Goal: Task Accomplishment & Management: Manage account settings

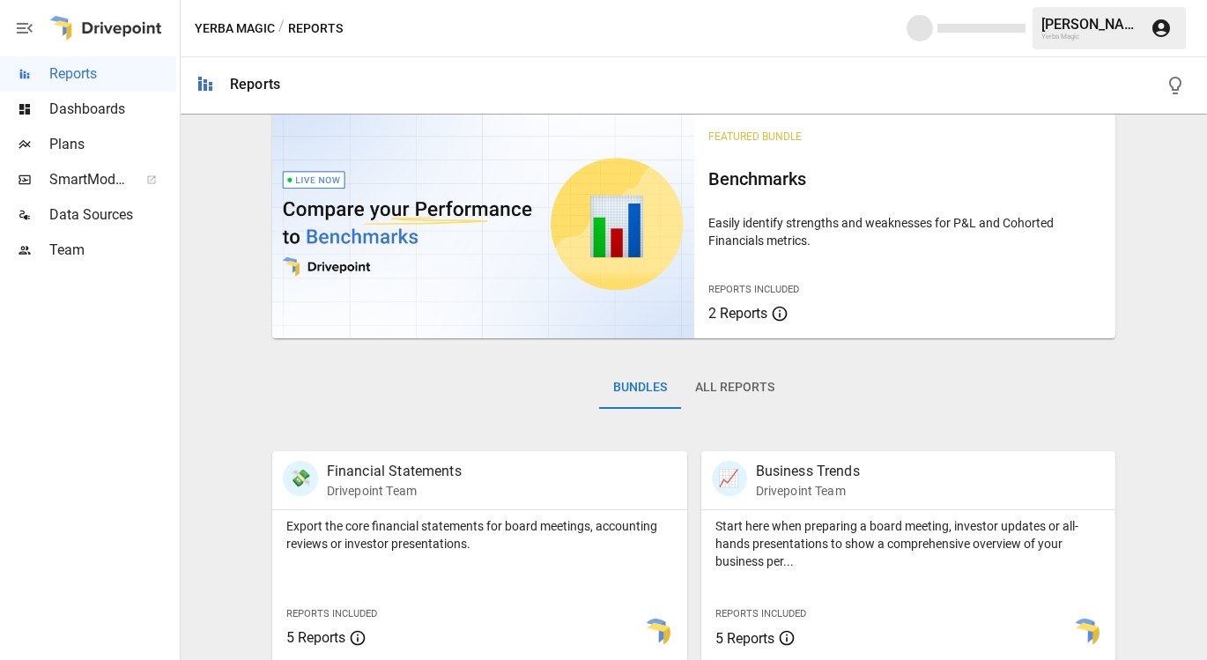
scroll to position [26, 0]
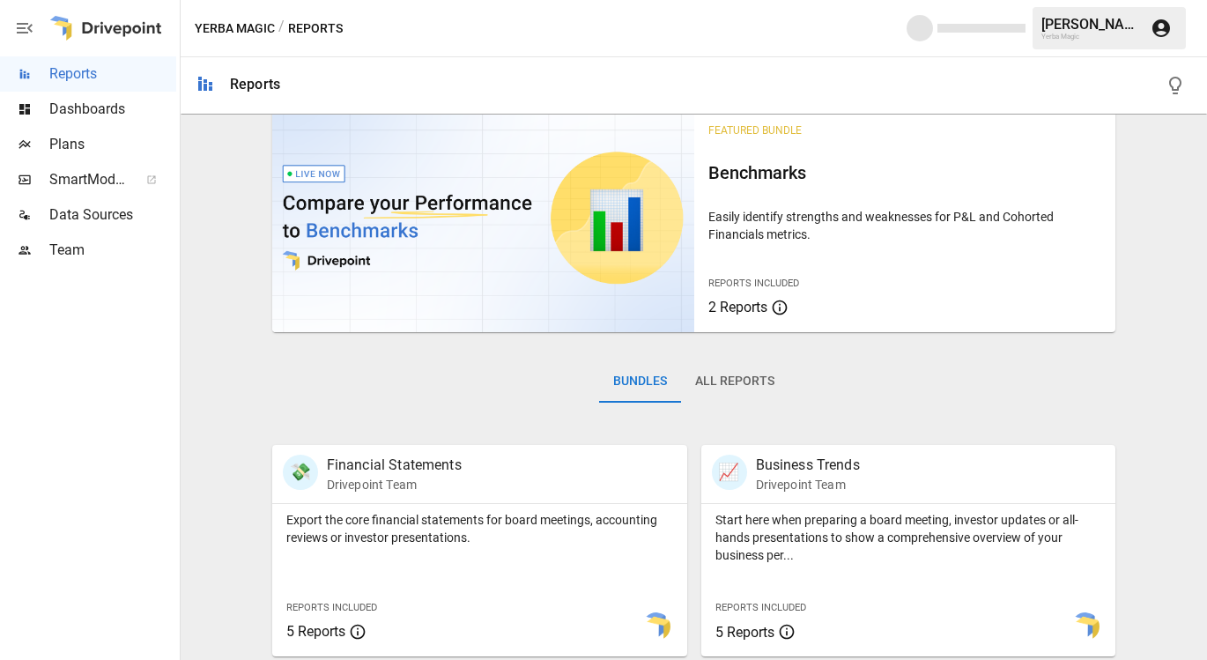
click at [135, 115] on span "Dashboards" at bounding box center [112, 109] width 127 height 21
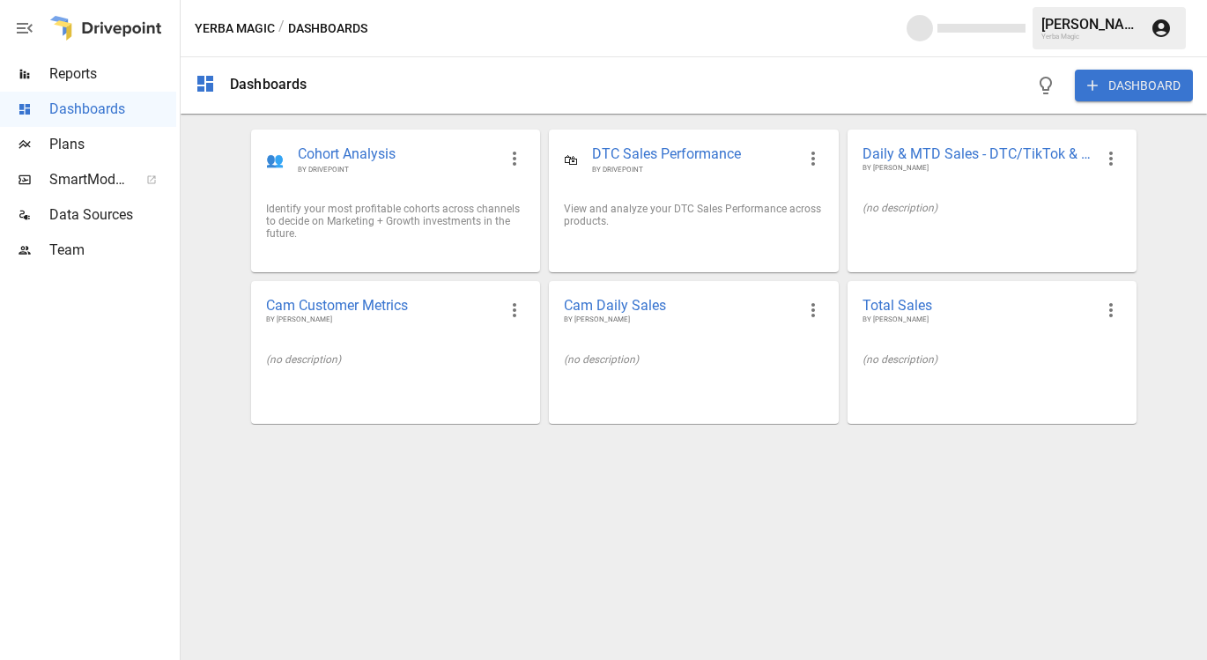
click at [94, 83] on span "Reports" at bounding box center [112, 73] width 127 height 21
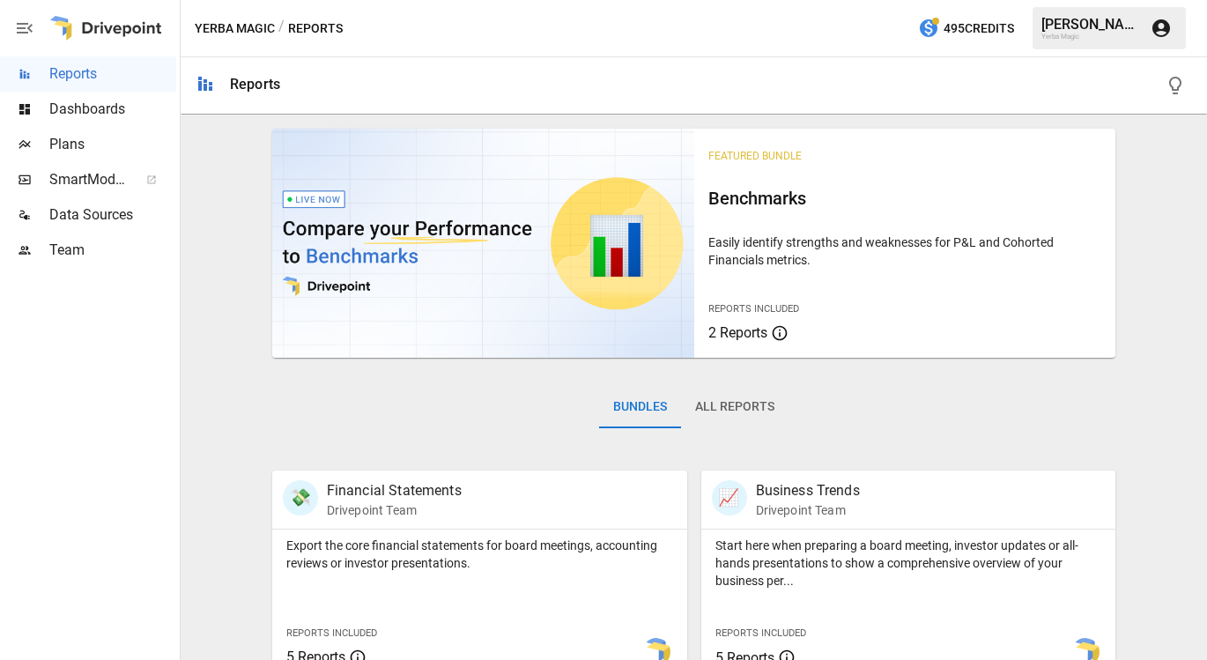
scroll to position [706, 0]
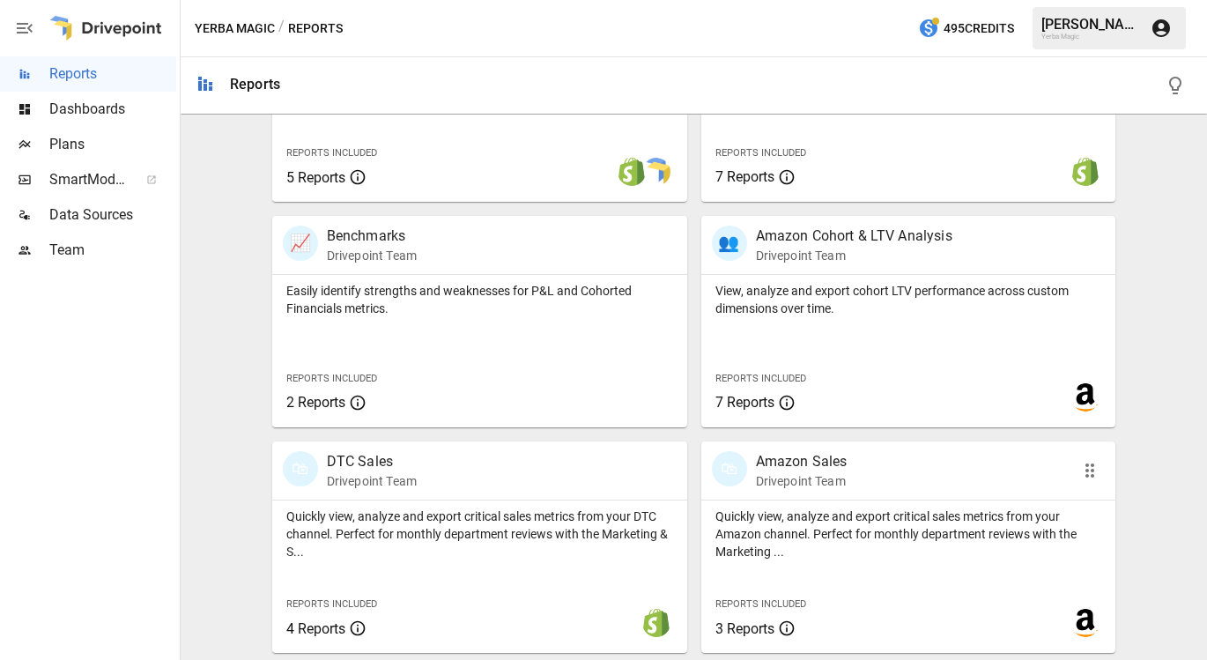
click at [833, 464] on p "Amazon Sales" at bounding box center [802, 461] width 92 height 21
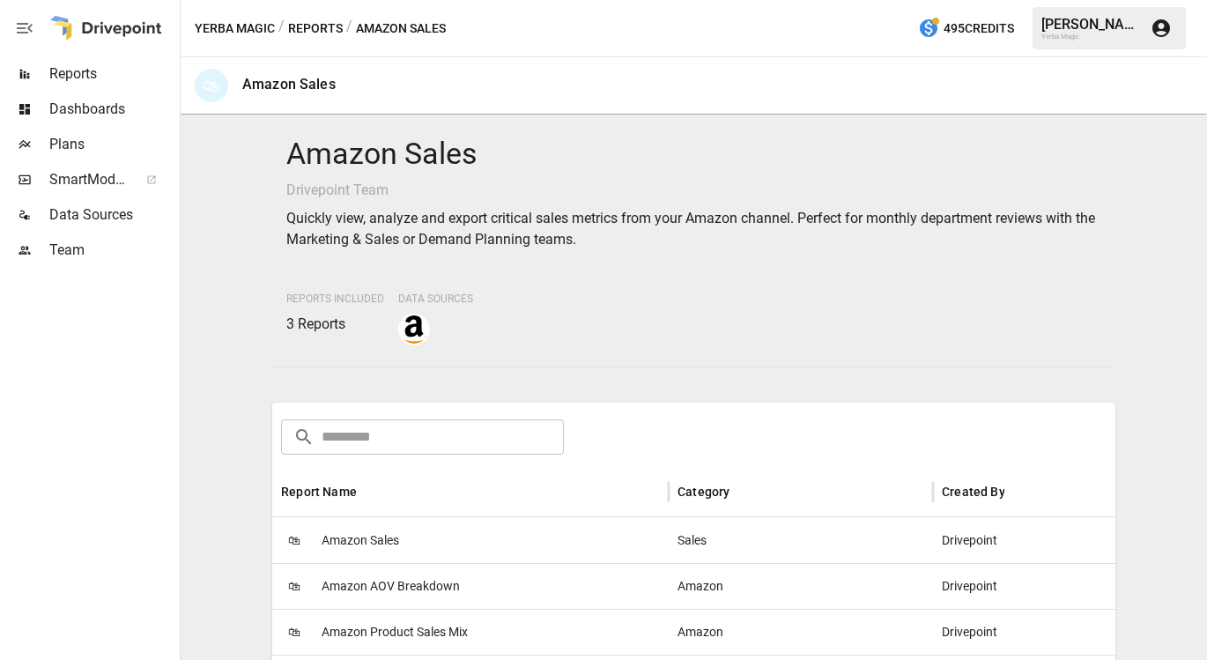
scroll to position [145, 0]
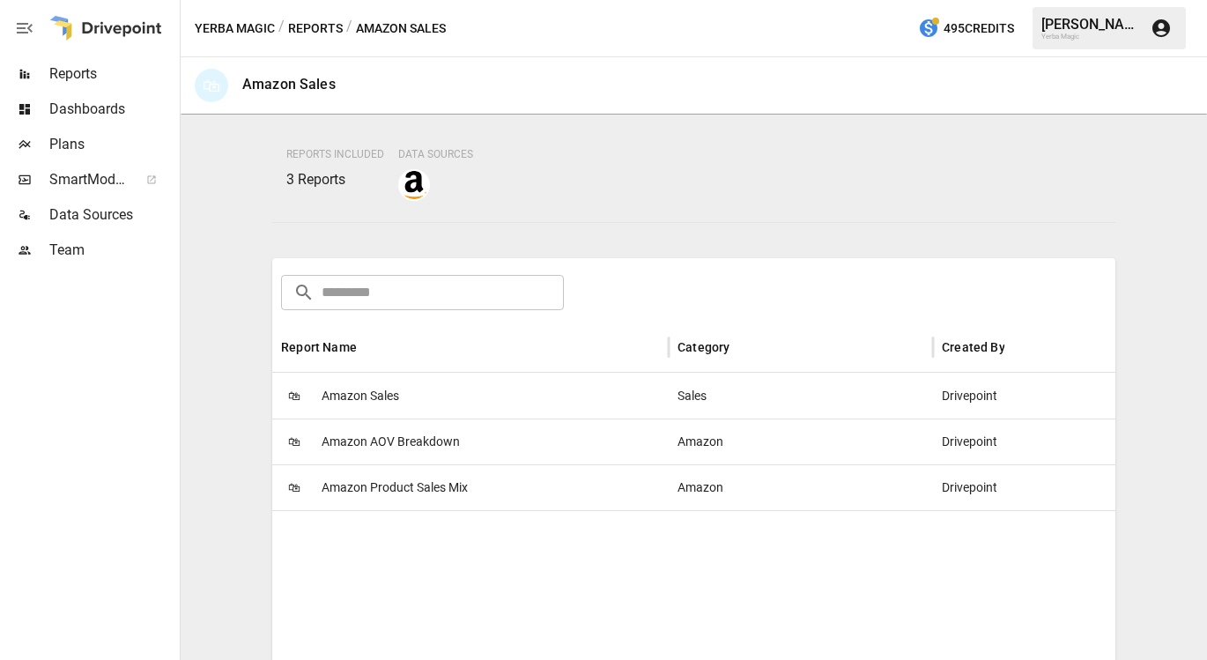
click at [419, 388] on div "🛍 Amazon Sales" at bounding box center [470, 396] width 397 height 46
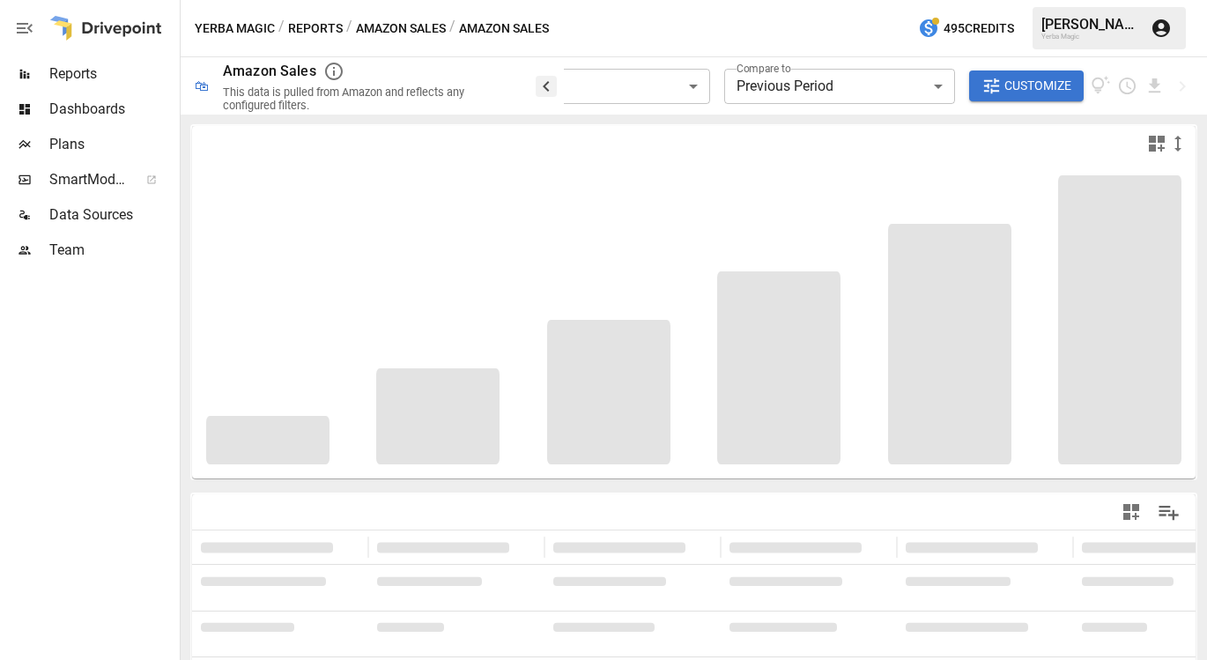
click at [547, 76] on icon "button" at bounding box center [546, 86] width 21 height 21
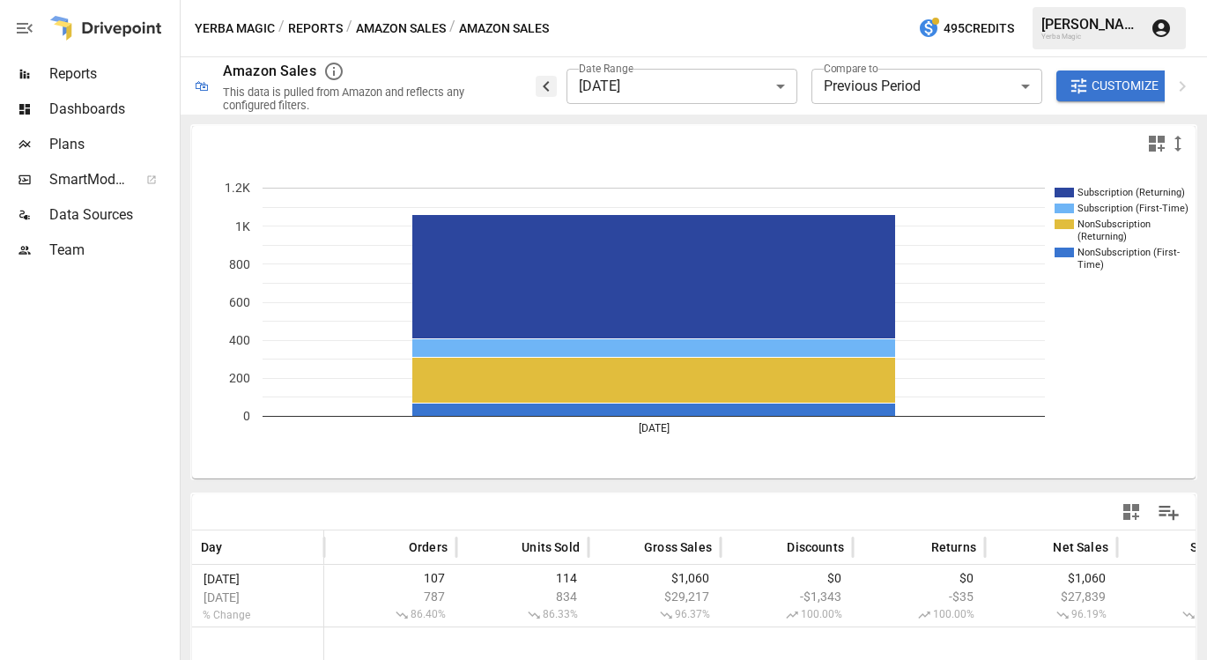
click at [549, 85] on icon "button" at bounding box center [546, 86] width 21 height 21
click at [666, 0] on body "**********" at bounding box center [603, 0] width 1207 height 0
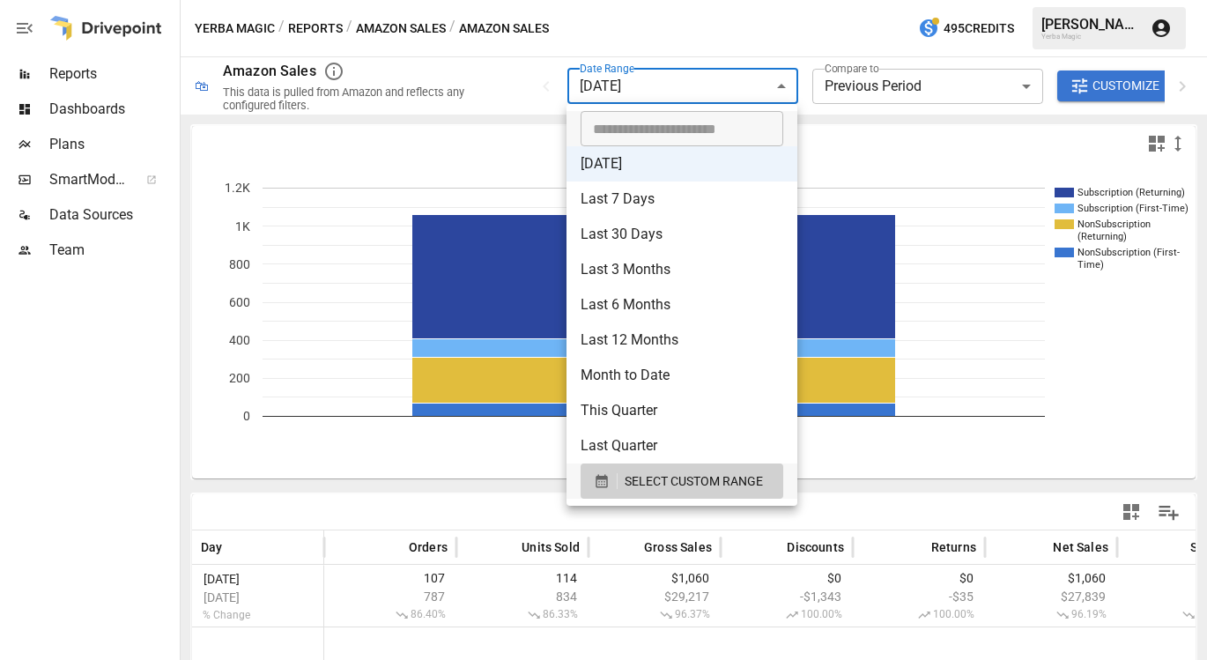
click at [664, 162] on li "[DATE]" at bounding box center [682, 163] width 231 height 35
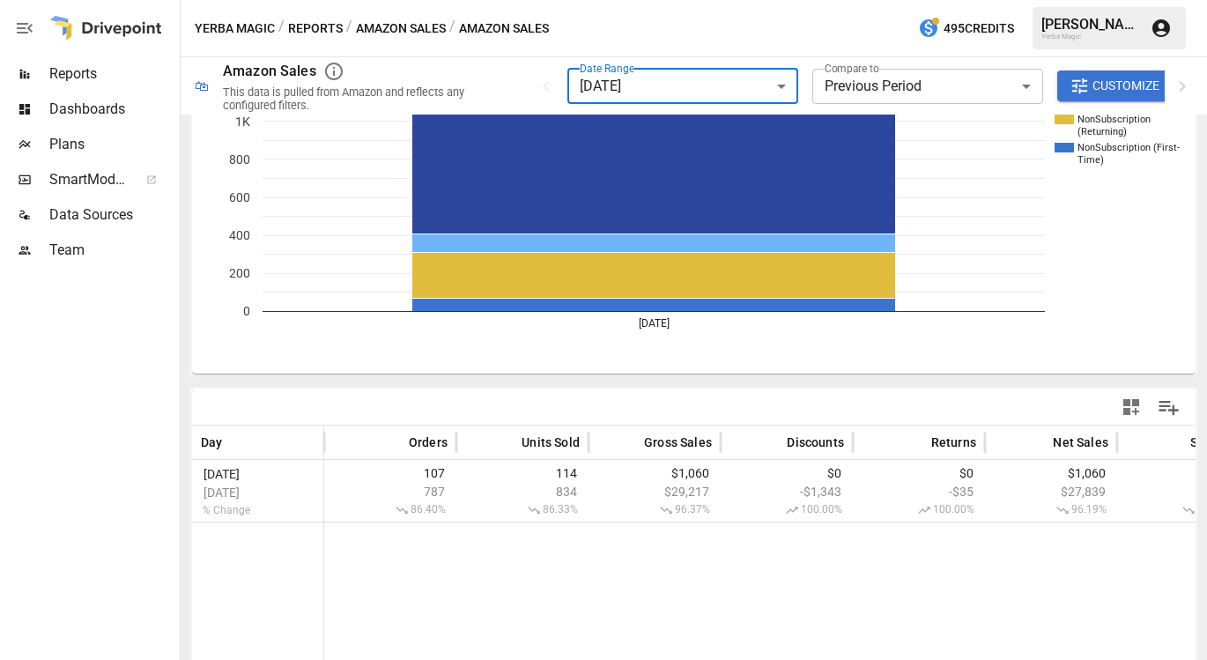
scroll to position [32, 0]
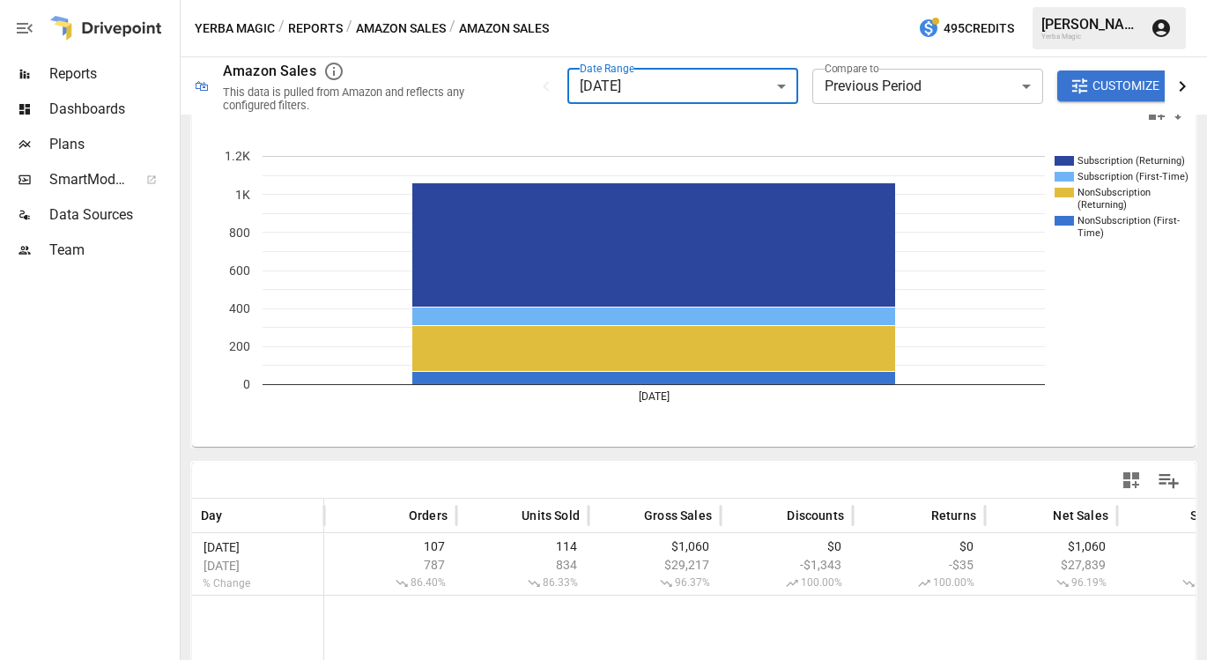
click at [1189, 83] on icon "button" at bounding box center [1182, 86] width 21 height 21
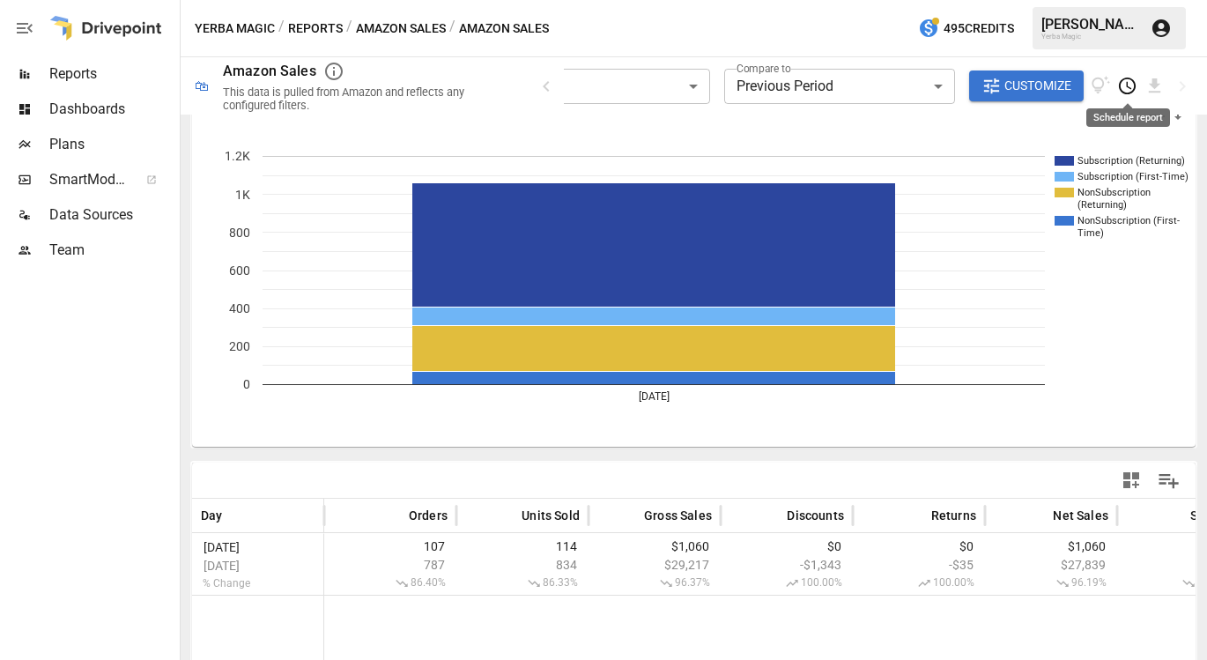
click at [1129, 94] on icon "Schedule report" at bounding box center [1127, 86] width 20 height 20
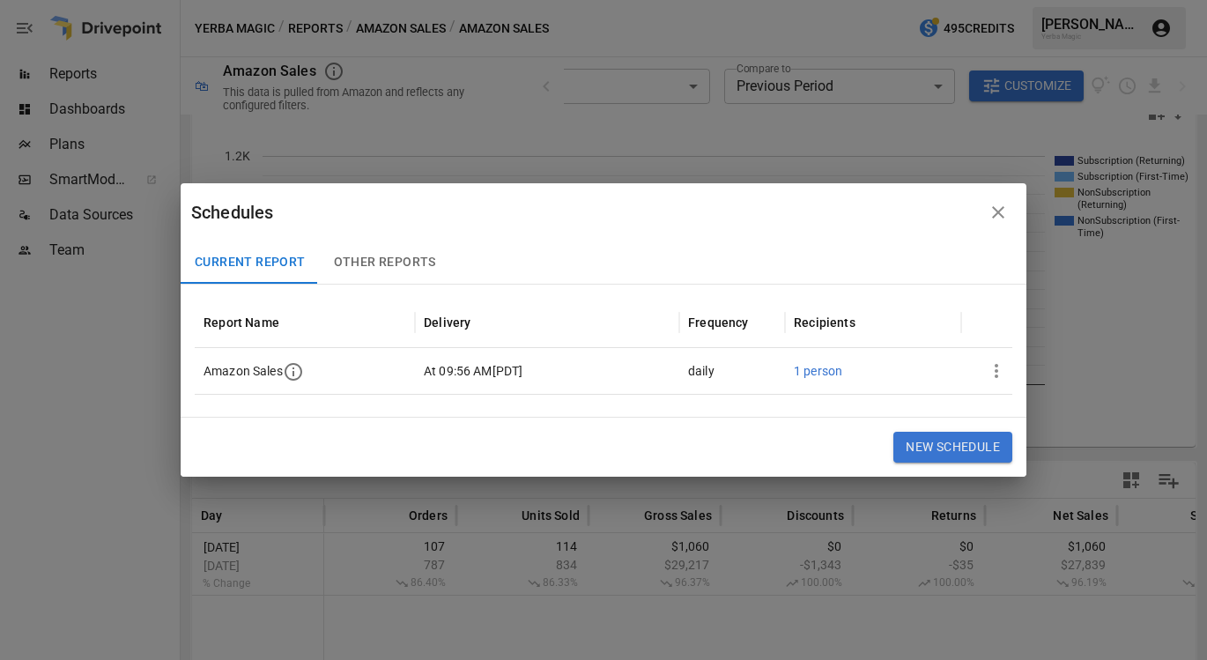
scroll to position [0, 3]
click at [288, 370] on icon "button" at bounding box center [290, 371] width 21 height 21
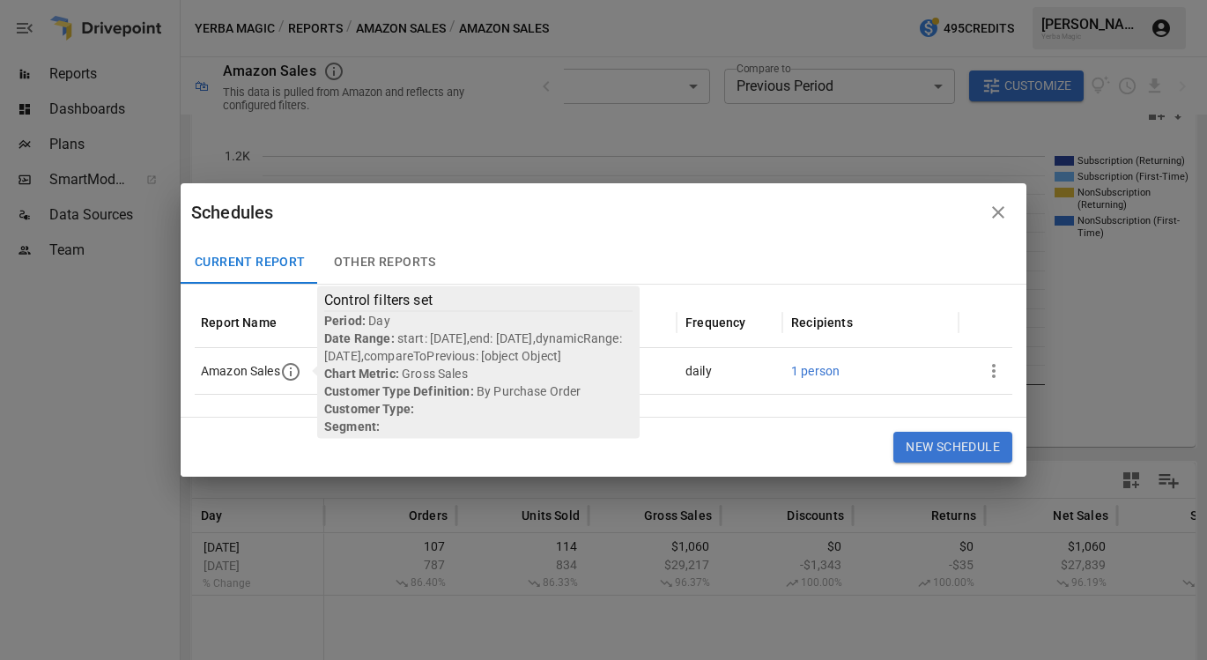
scroll to position [0, 0]
click at [1002, 382] on button "button" at bounding box center [996, 370] width 35 height 35
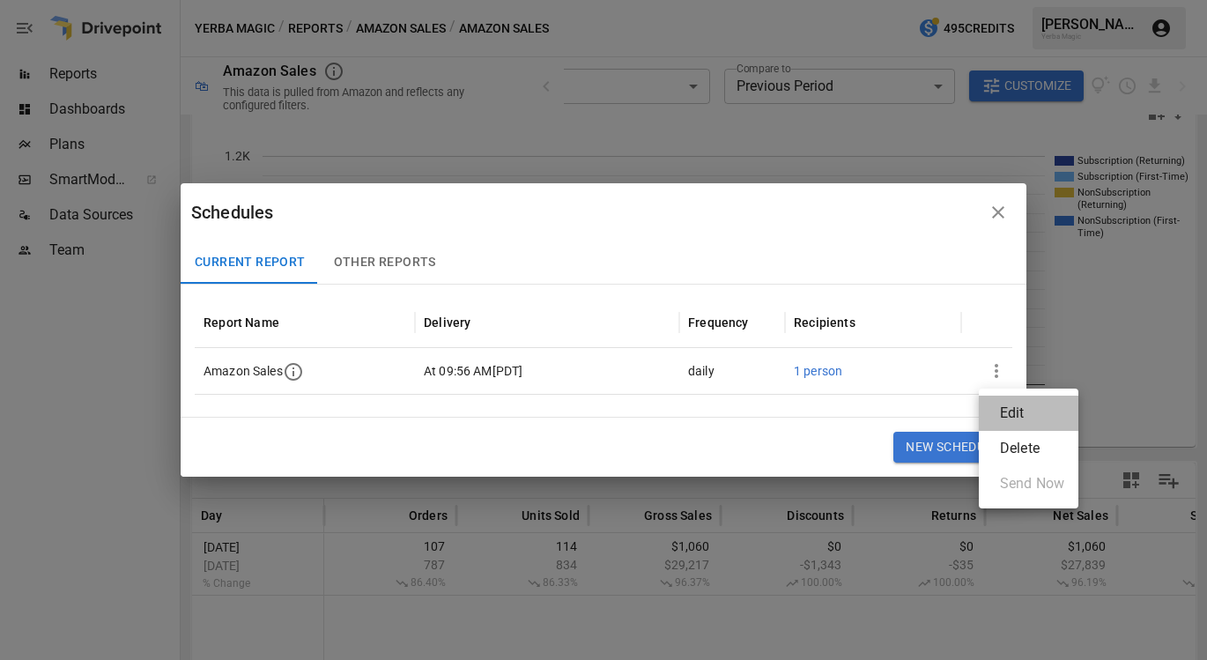
click at [1018, 400] on li "Edit" at bounding box center [1029, 413] width 100 height 35
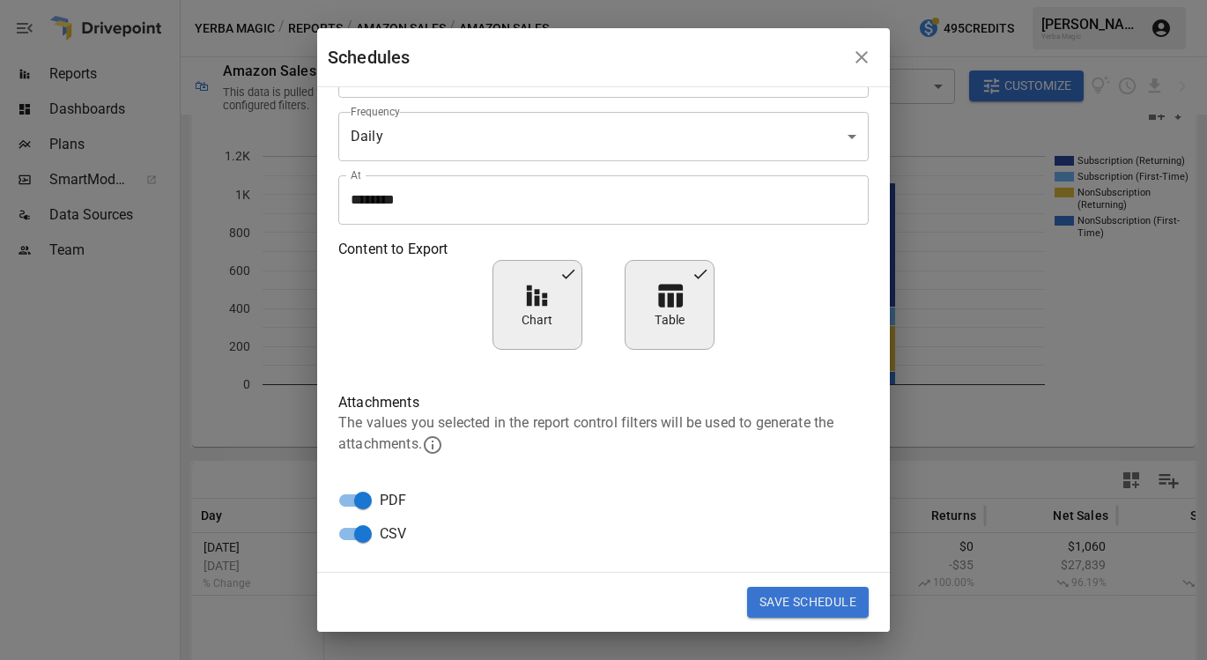
scroll to position [92, 0]
click at [856, 65] on icon "button" at bounding box center [861, 57] width 21 height 21
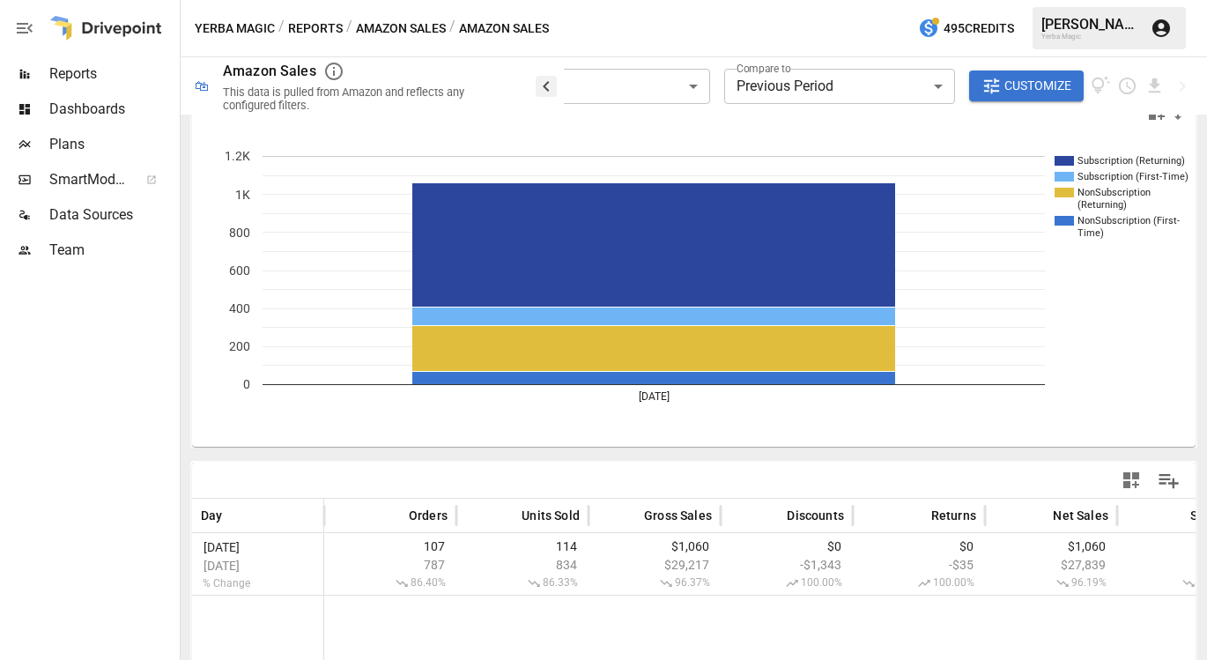
click at [549, 90] on icon "button" at bounding box center [546, 86] width 6 height 11
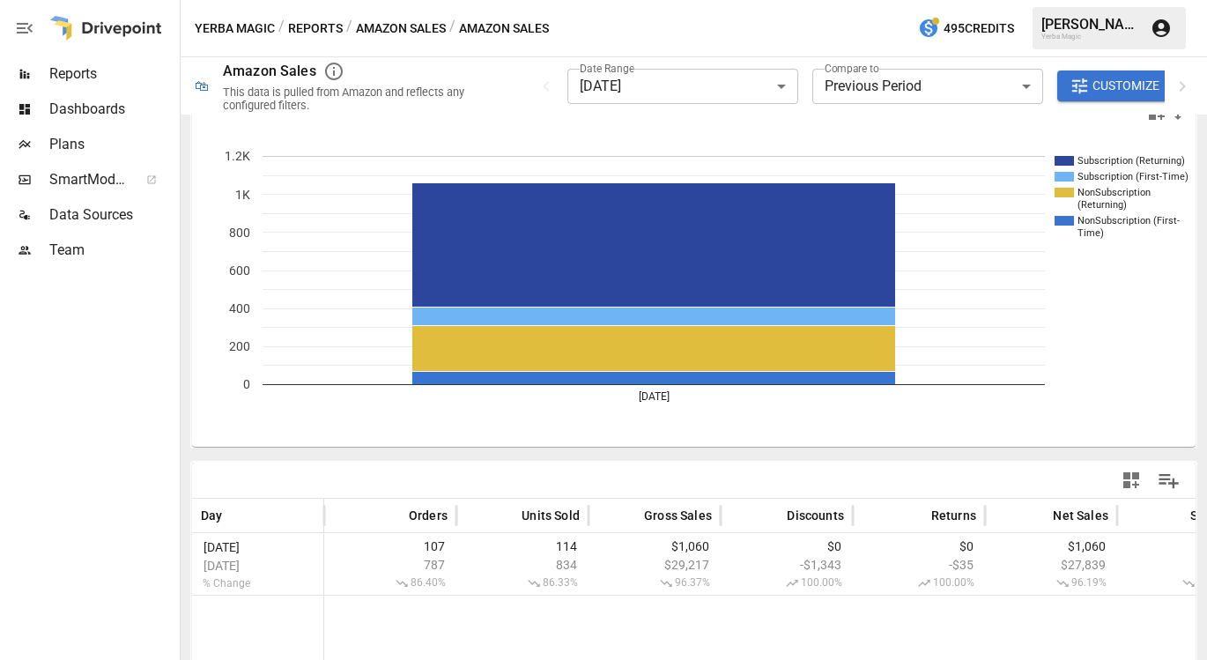
scroll to position [0, 0]
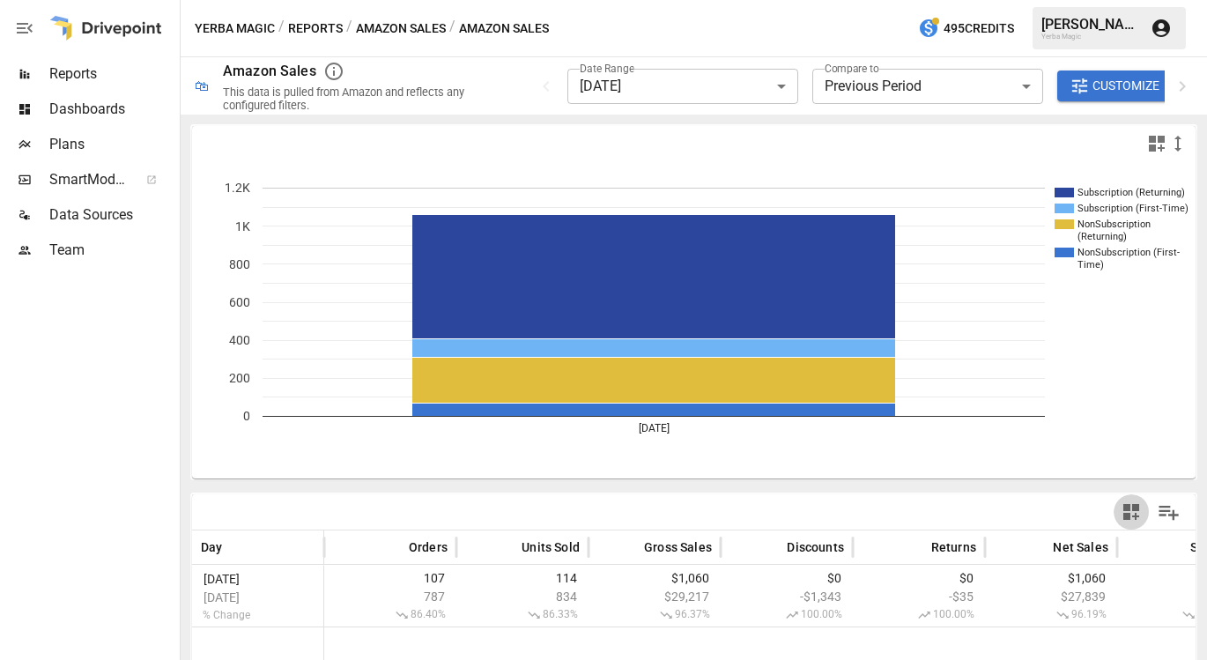
click at [1137, 520] on icon "button" at bounding box center [1131, 511] width 21 height 21
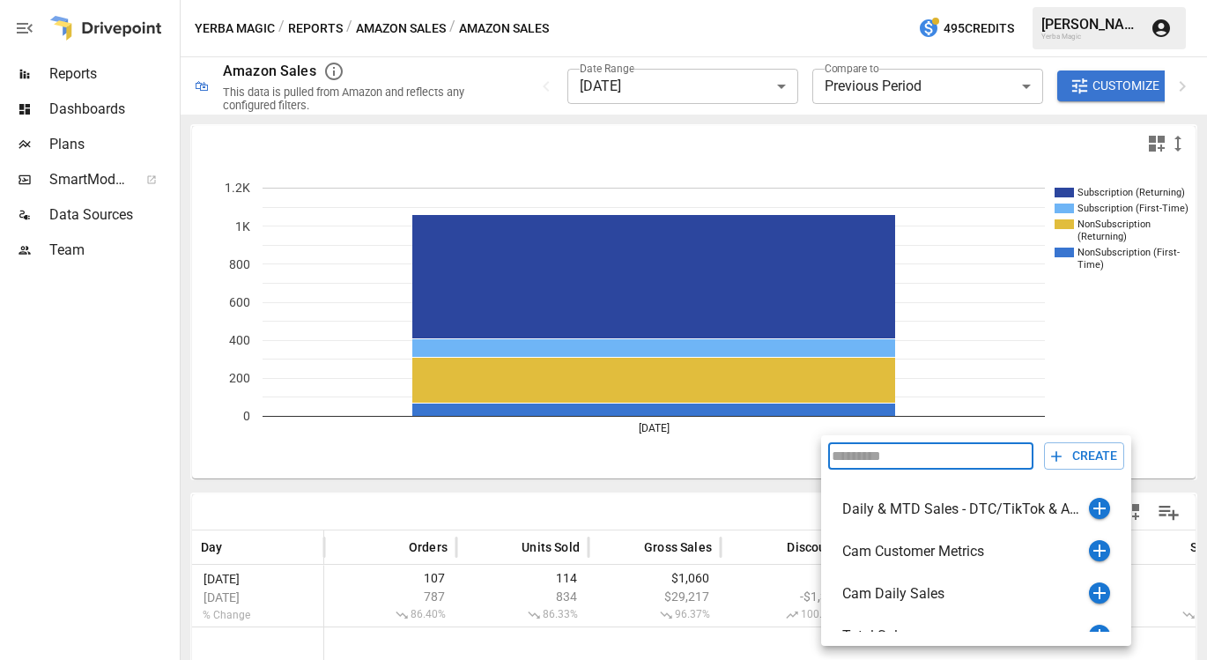
click at [1149, 494] on div at bounding box center [603, 330] width 1207 height 660
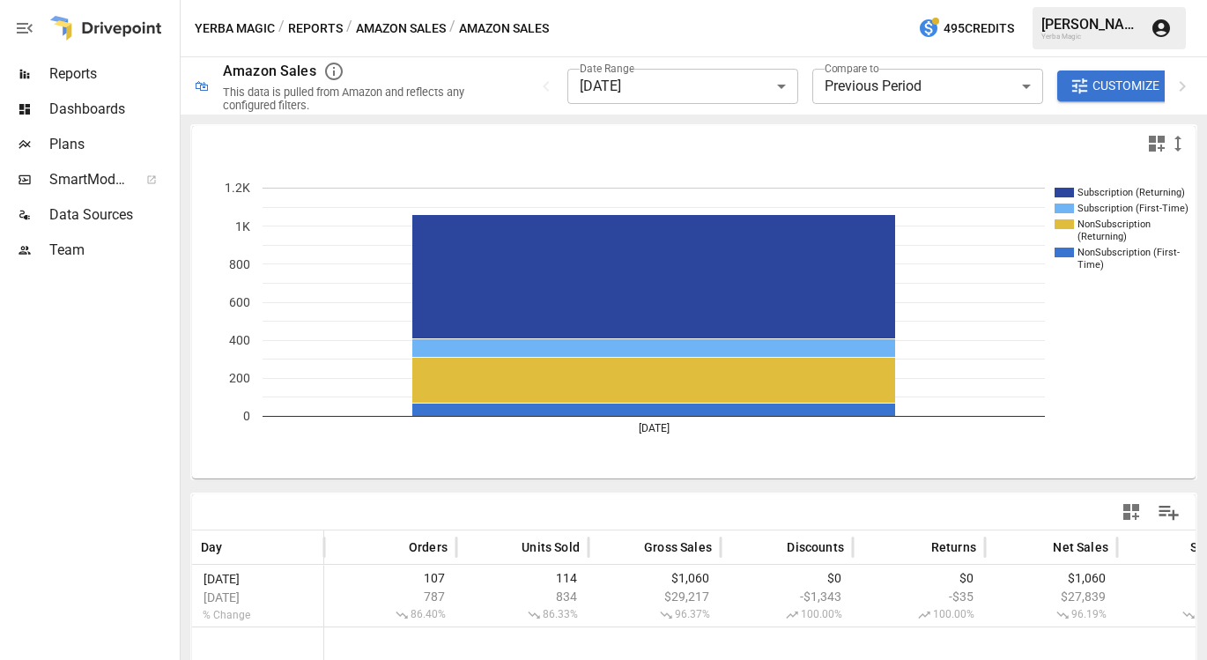
click at [746, 0] on body "**********" at bounding box center [603, 0] width 1207 height 0
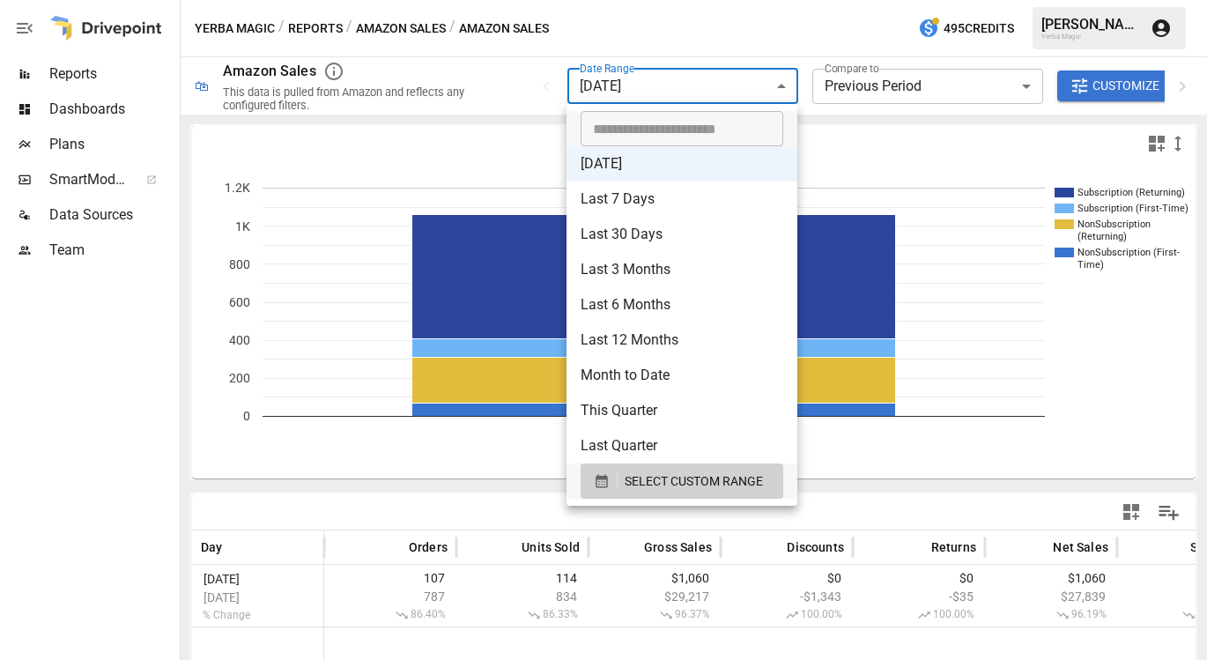
click at [696, 26] on div at bounding box center [603, 330] width 1207 height 660
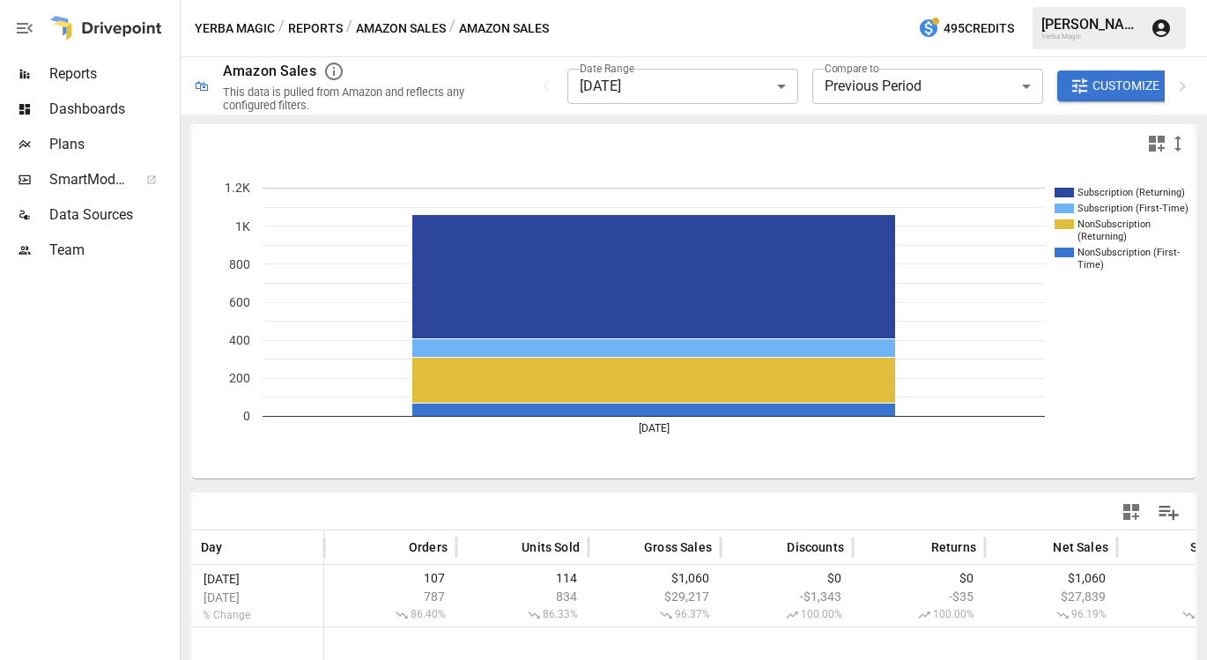
click at [1193, 83] on div "**********" at bounding box center [694, 85] width 1027 height 57
click at [1179, 91] on icon "button" at bounding box center [1182, 86] width 21 height 21
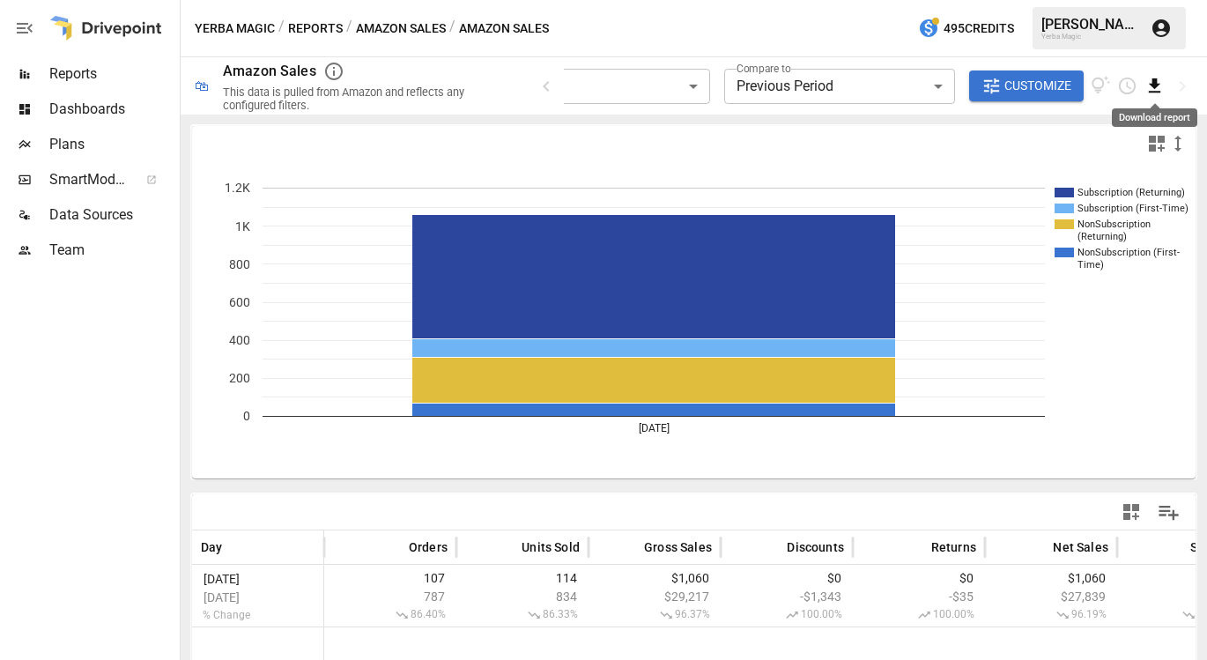
click at [1163, 88] on icon "Download report" at bounding box center [1155, 86] width 20 height 20
click at [1127, 85] on div at bounding box center [603, 330] width 1207 height 660
click at [1123, 90] on icon "Schedule report" at bounding box center [1127, 86] width 17 height 17
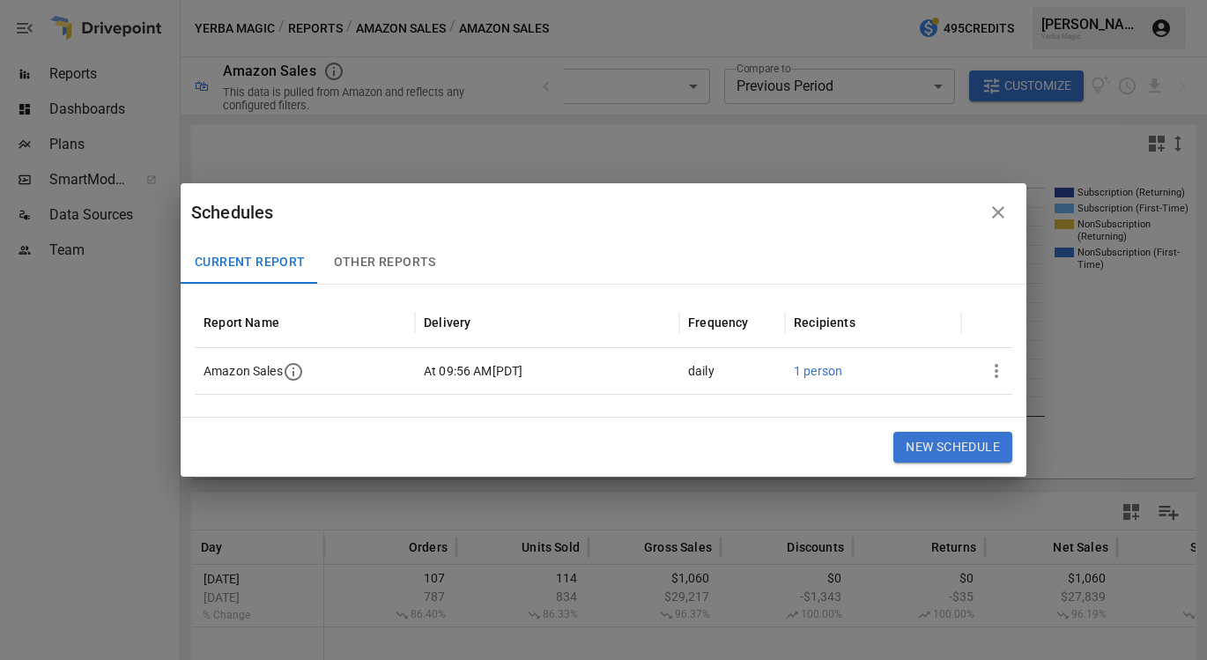
click at [408, 274] on button "Other Reports" at bounding box center [385, 262] width 130 height 42
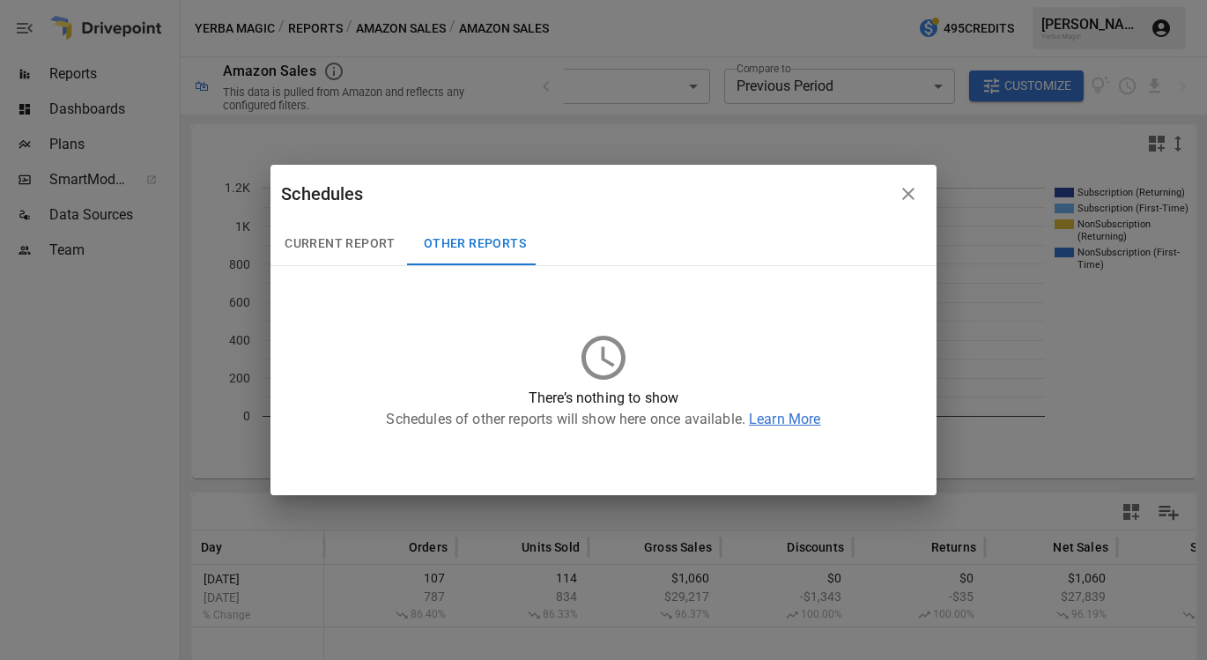
click at [358, 242] on button "Current Report" at bounding box center [340, 244] width 139 height 42
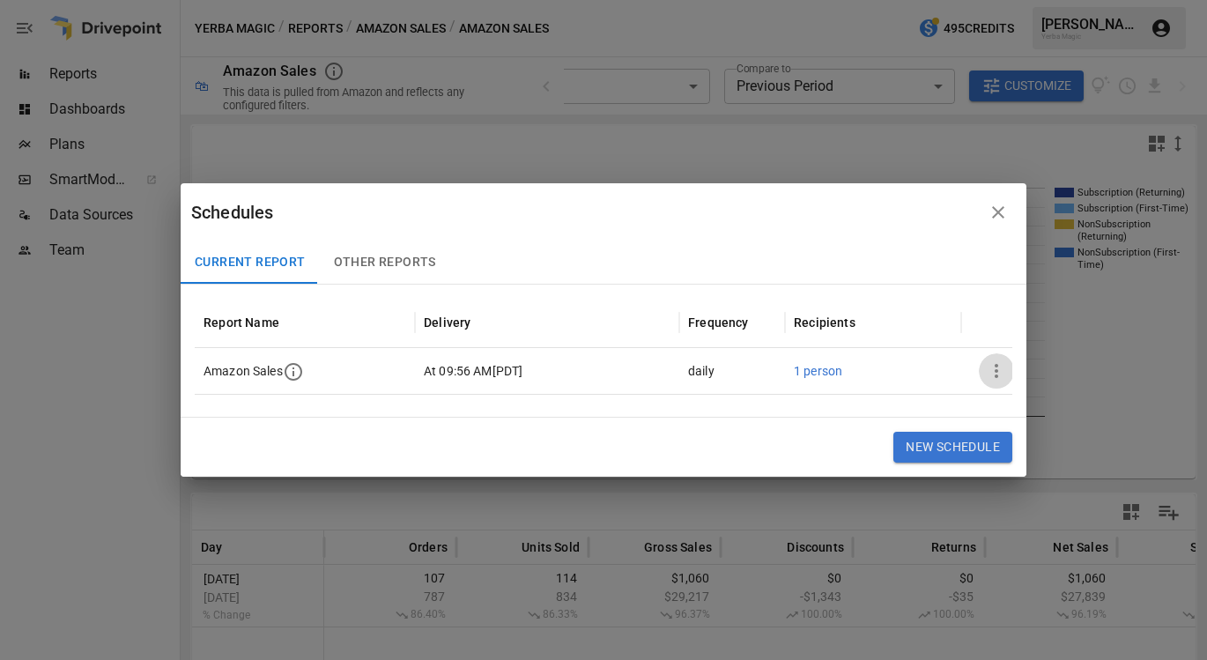
click at [1003, 372] on icon "button" at bounding box center [996, 370] width 21 height 21
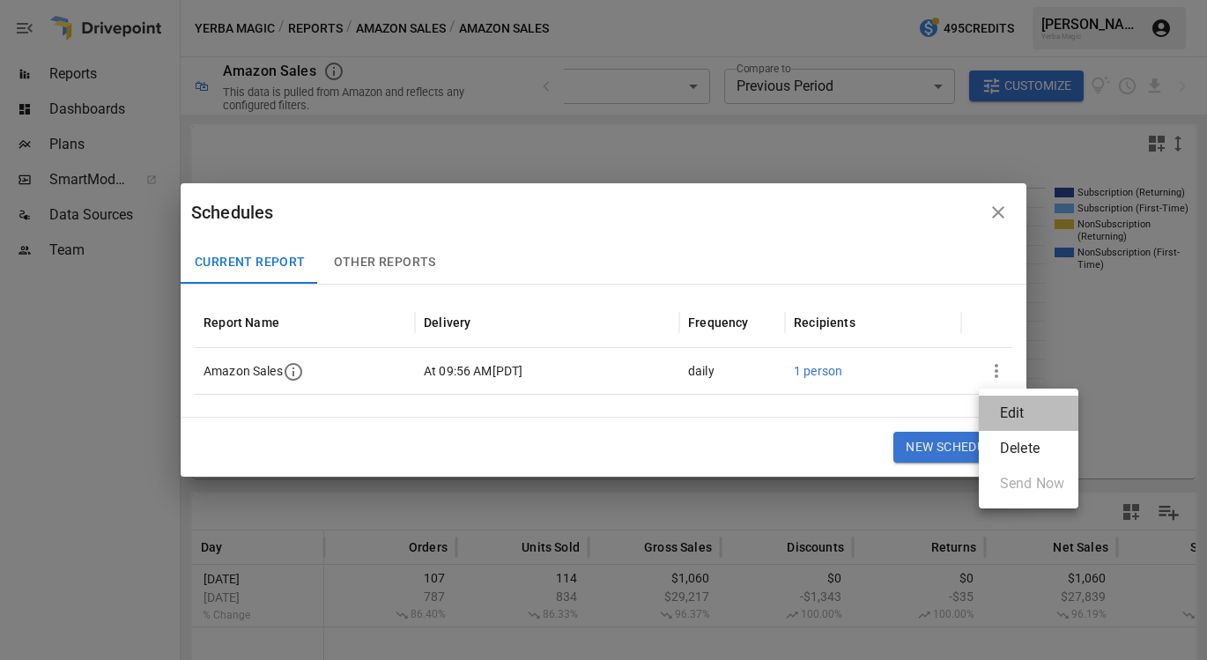
click at [1018, 421] on div "Edit" at bounding box center [1012, 413] width 25 height 21
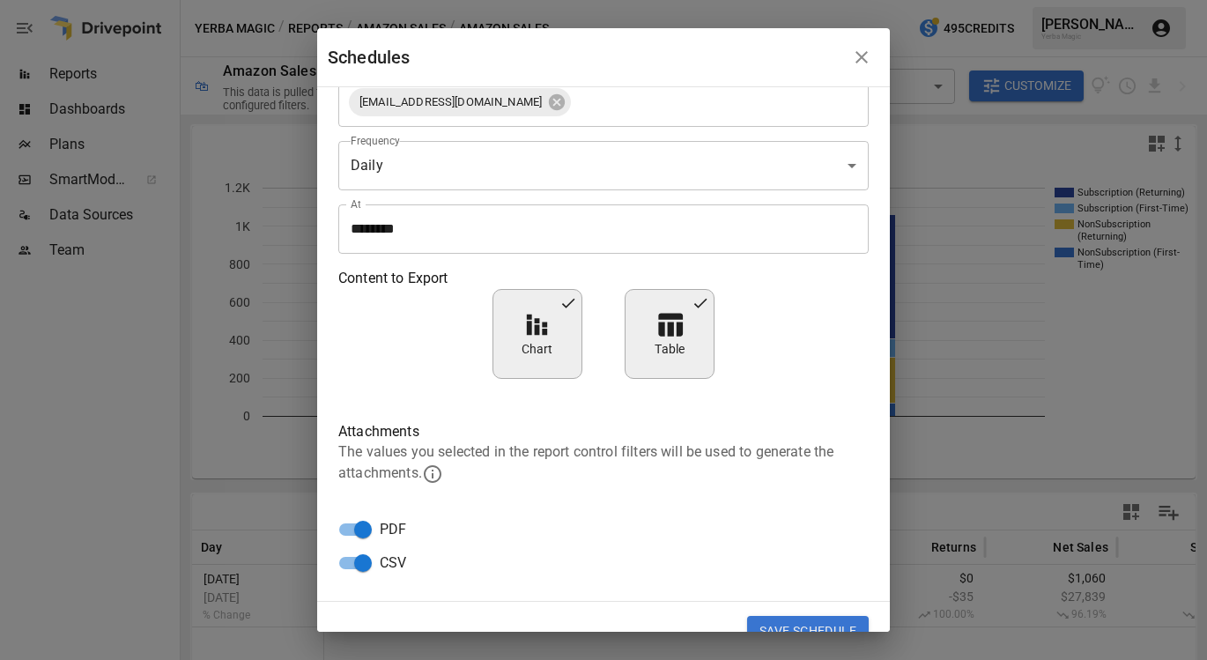
scroll to position [83, 0]
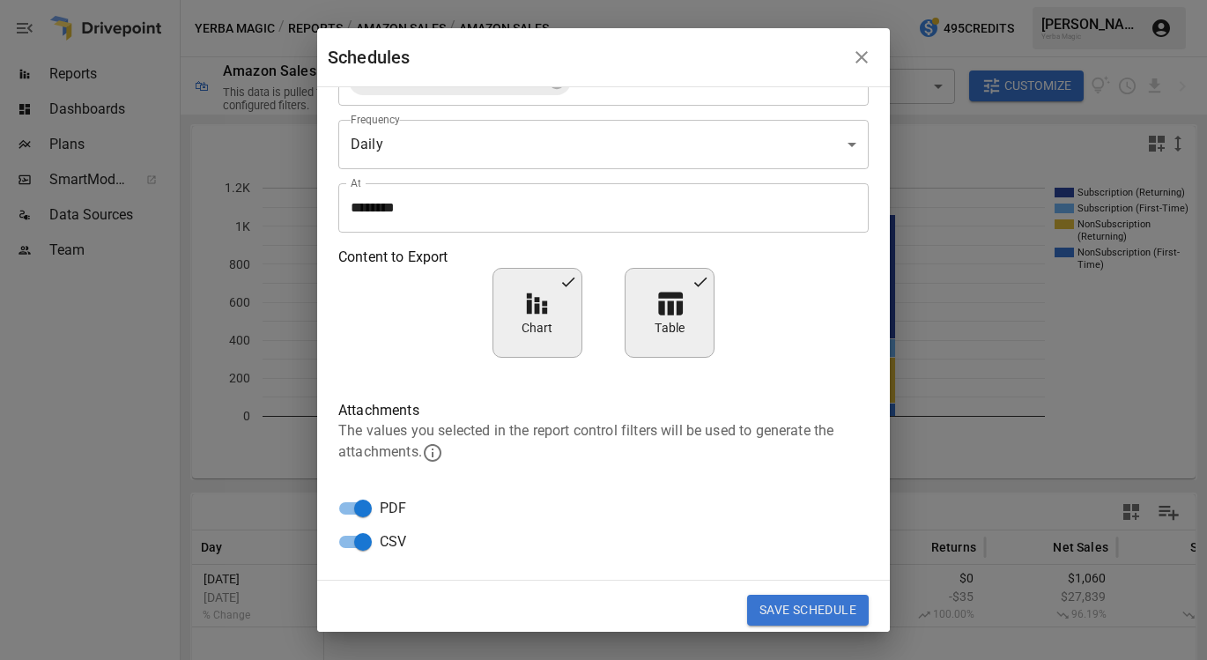
click at [441, 459] on icon "button" at bounding box center [432, 452] width 21 height 21
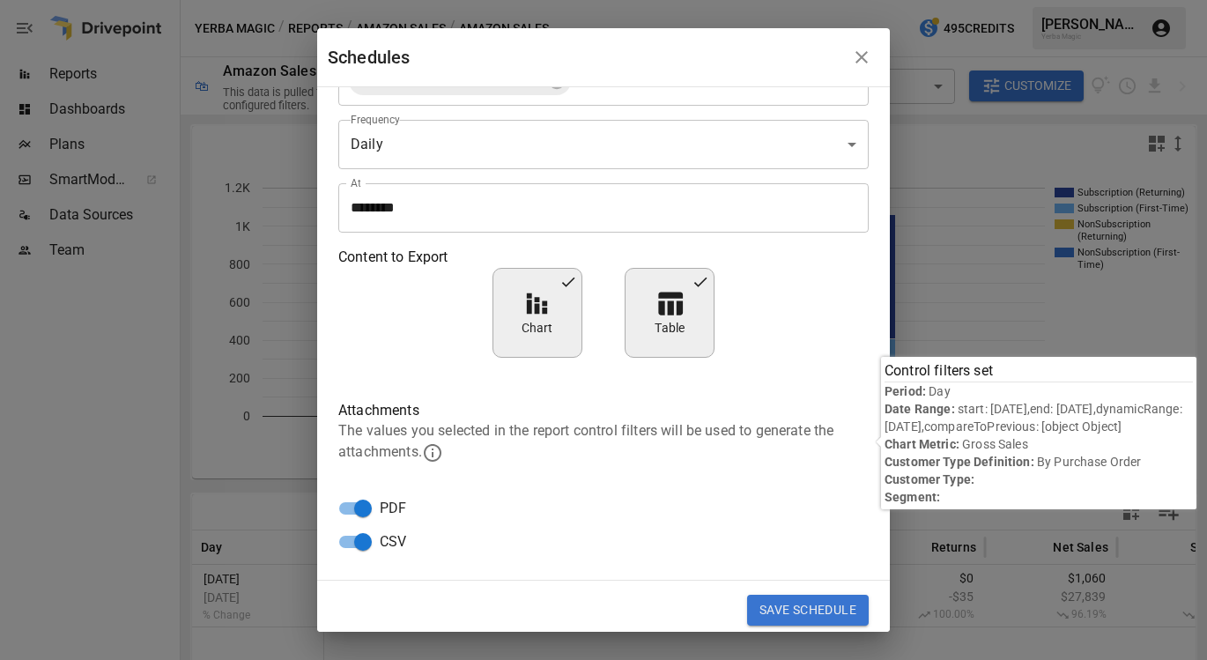
click at [856, 67] on icon "button" at bounding box center [861, 57] width 21 height 21
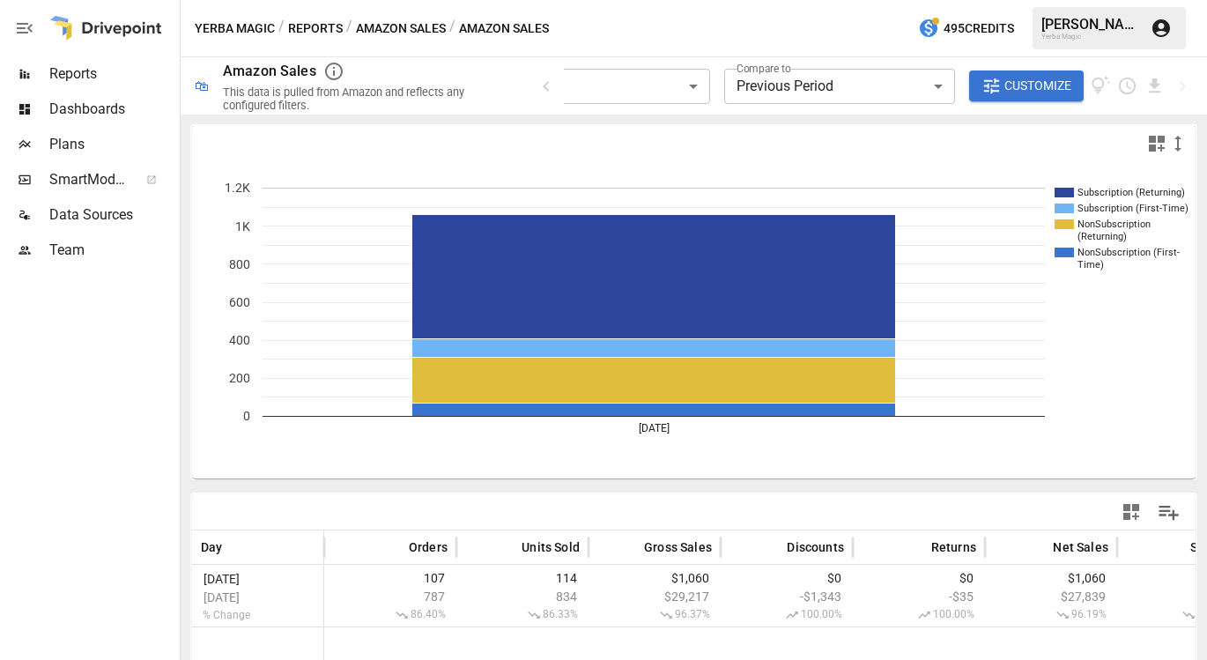
click at [323, 66] on icon "button" at bounding box center [333, 71] width 21 height 21
click at [653, 144] on div at bounding box center [694, 143] width 1004 height 35
click at [549, 89] on icon "button" at bounding box center [546, 86] width 6 height 11
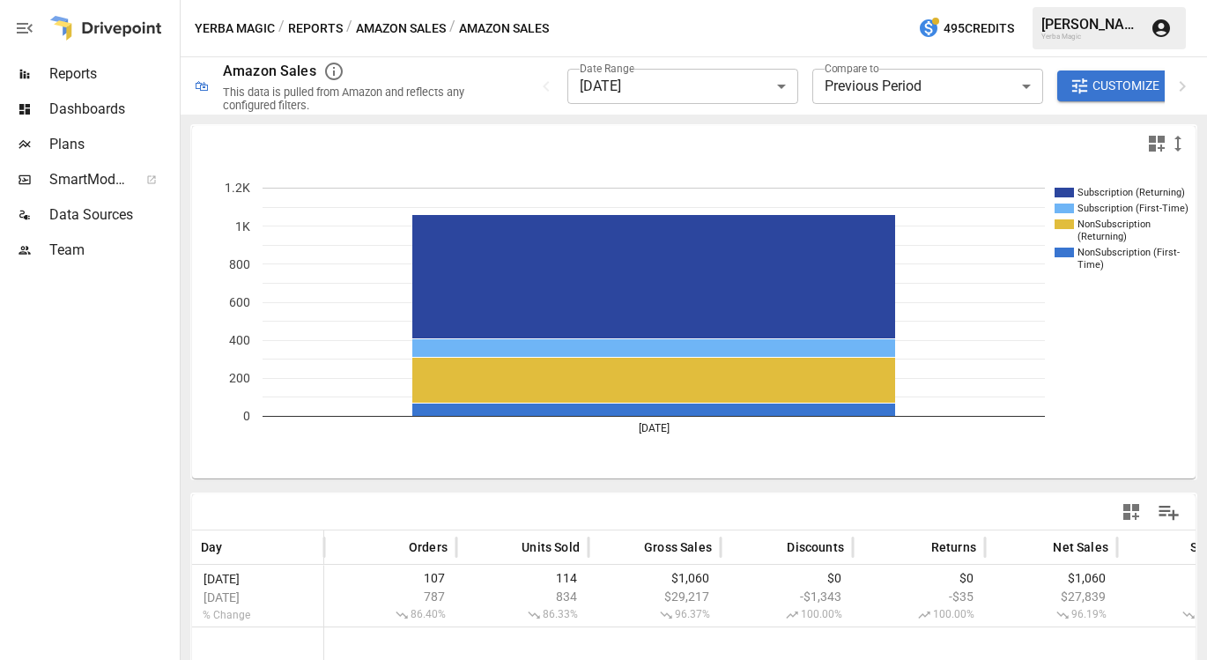
click at [628, 0] on body "**********" at bounding box center [603, 0] width 1207 height 0
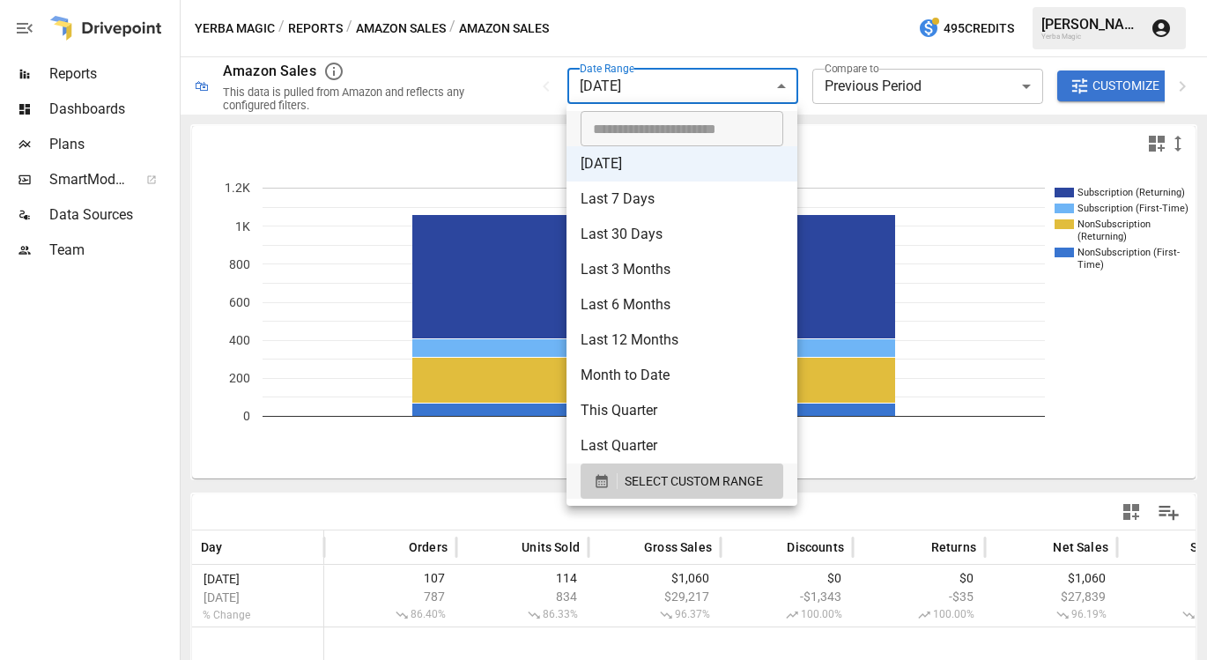
click at [644, 200] on li "Last 7 Days" at bounding box center [682, 199] width 231 height 35
type input "**********"
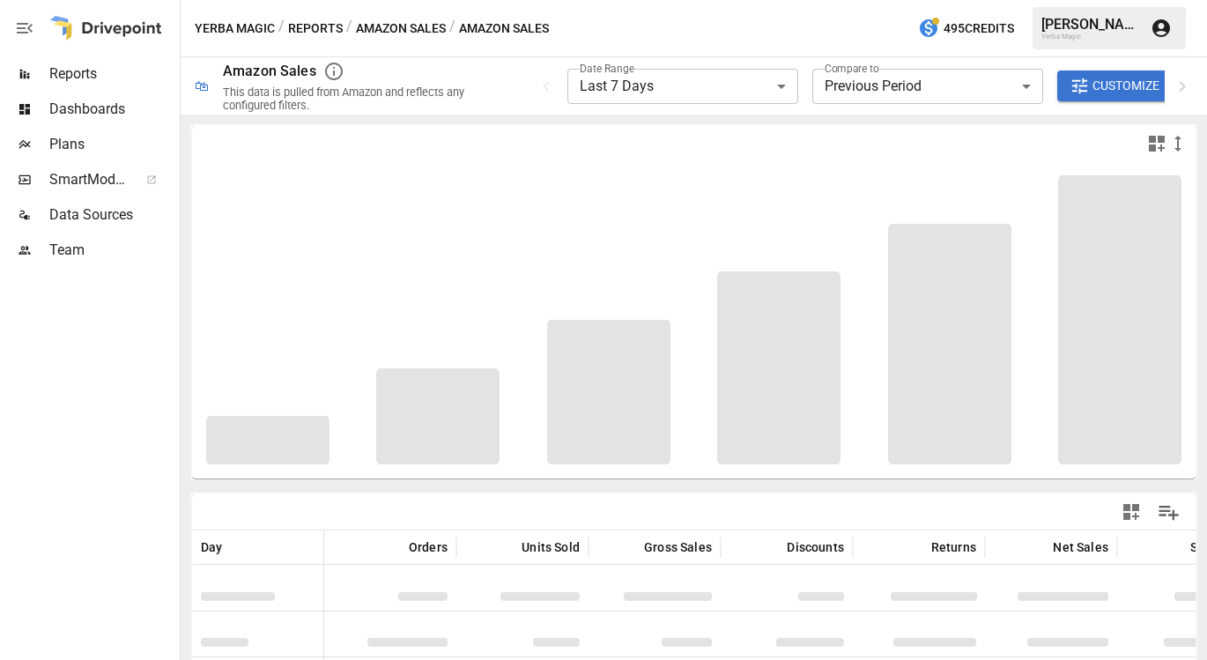
click at [768, 123] on div "Subscription (Returning) Subscription (First-Time) NonSubscription (Returning) …" at bounding box center [694, 491] width 1013 height 739
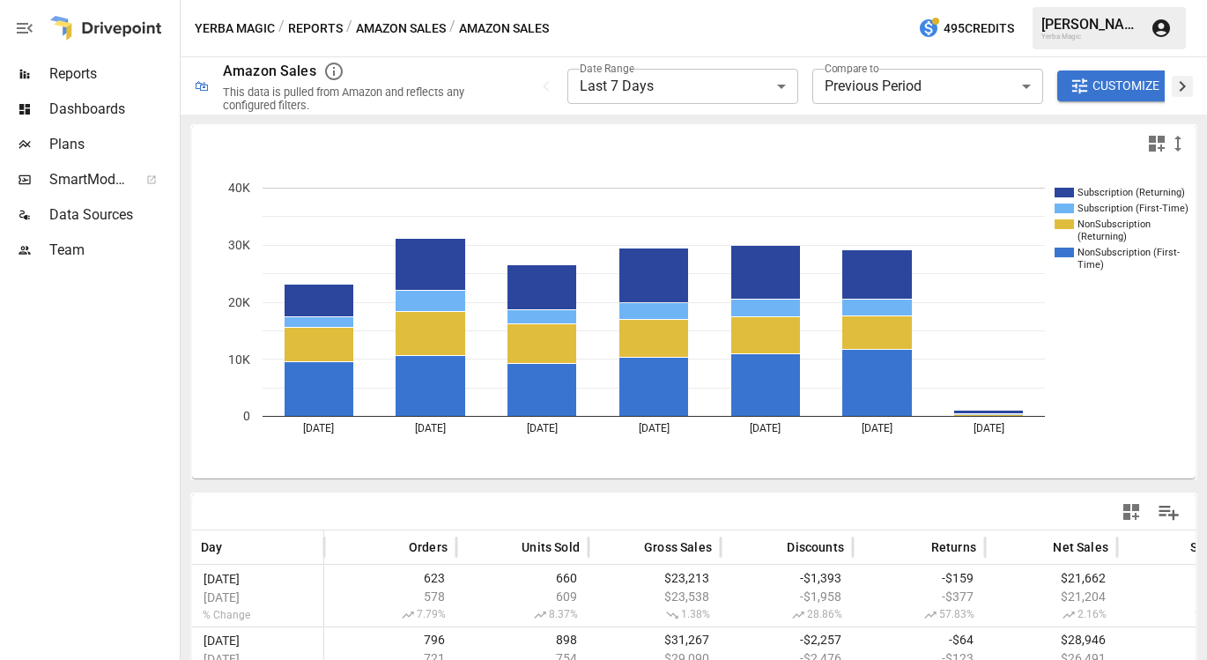
click at [1188, 94] on icon "button" at bounding box center [1182, 86] width 21 height 21
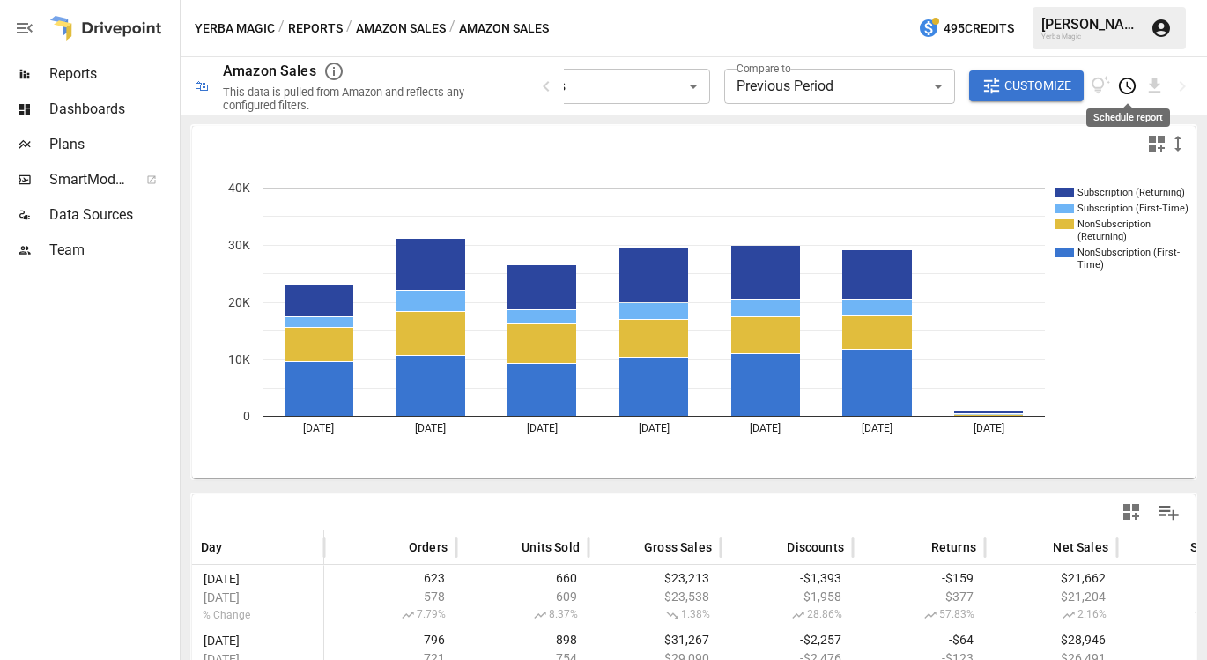
click at [1132, 88] on icon "Schedule report" at bounding box center [1127, 86] width 20 height 20
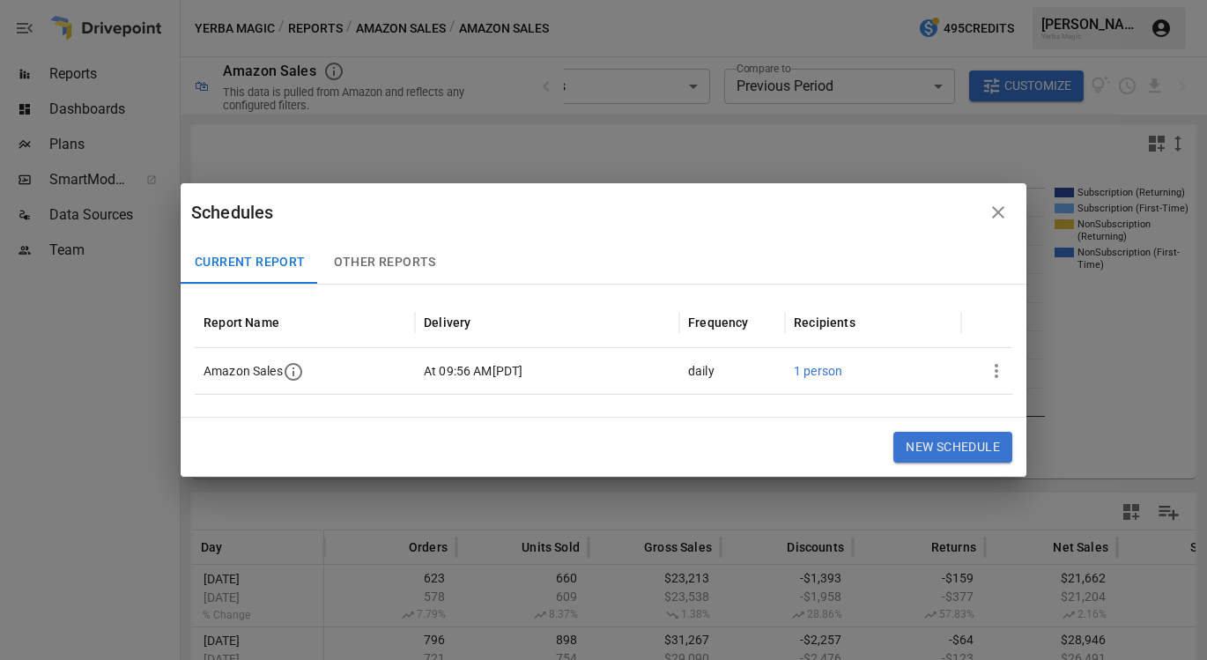
click at [311, 369] on div "Amazon Sales" at bounding box center [305, 371] width 220 height 46
click at [293, 375] on icon "button" at bounding box center [293, 371] width 21 height 21
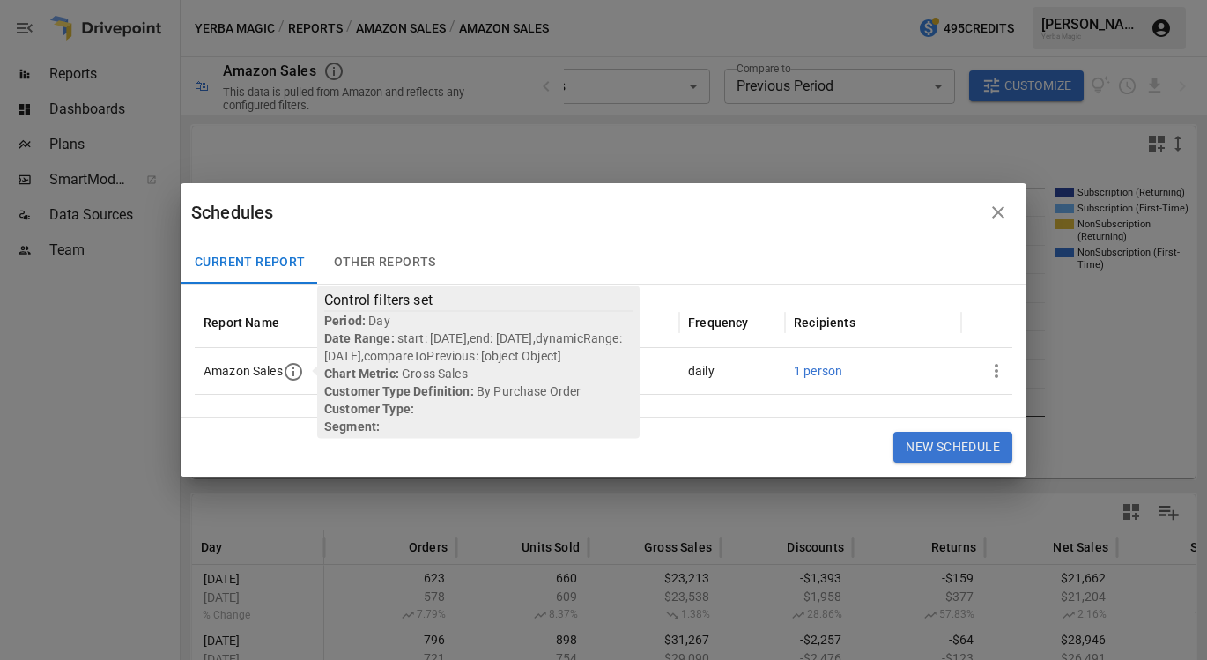
click at [740, 213] on div "Schedules" at bounding box center [586, 212] width 790 height 28
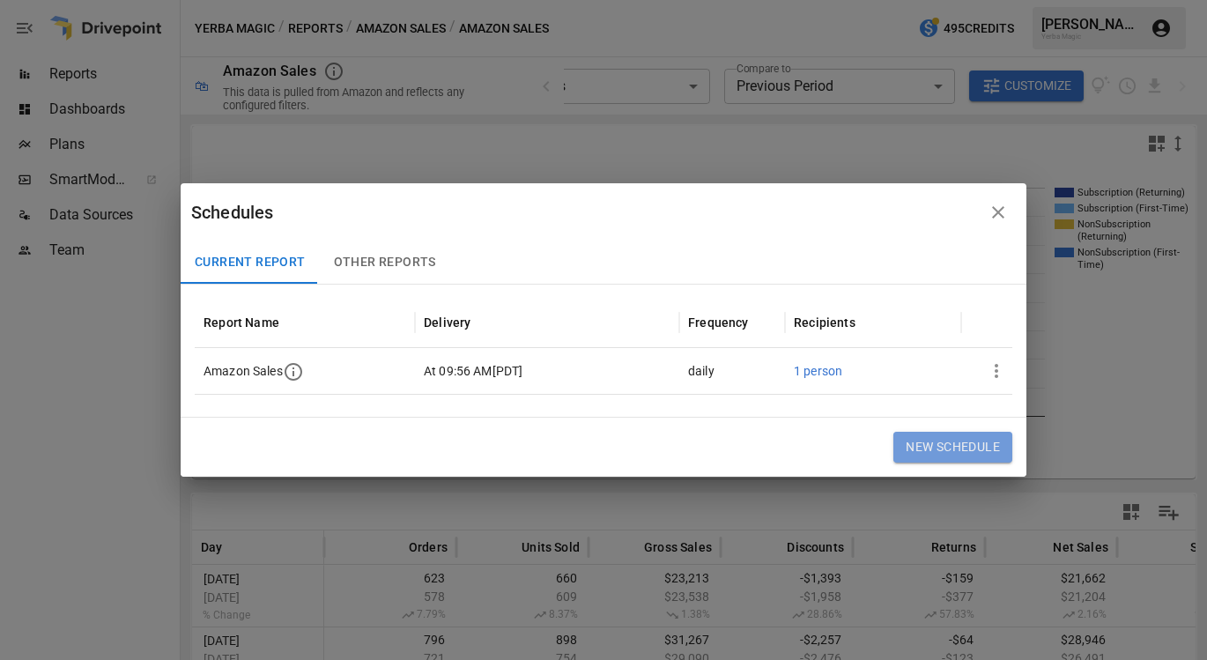
click at [955, 456] on button "New Schedule" at bounding box center [953, 448] width 119 height 32
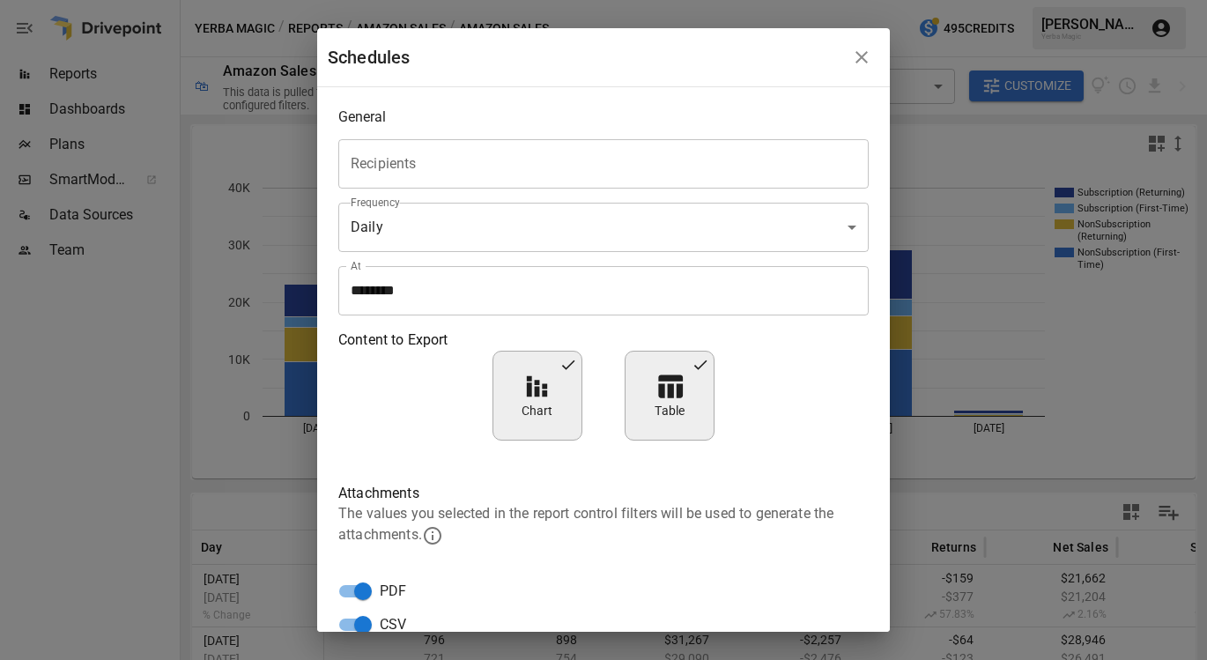
click at [681, 177] on input "Recipients" at bounding box center [603, 163] width 515 height 33
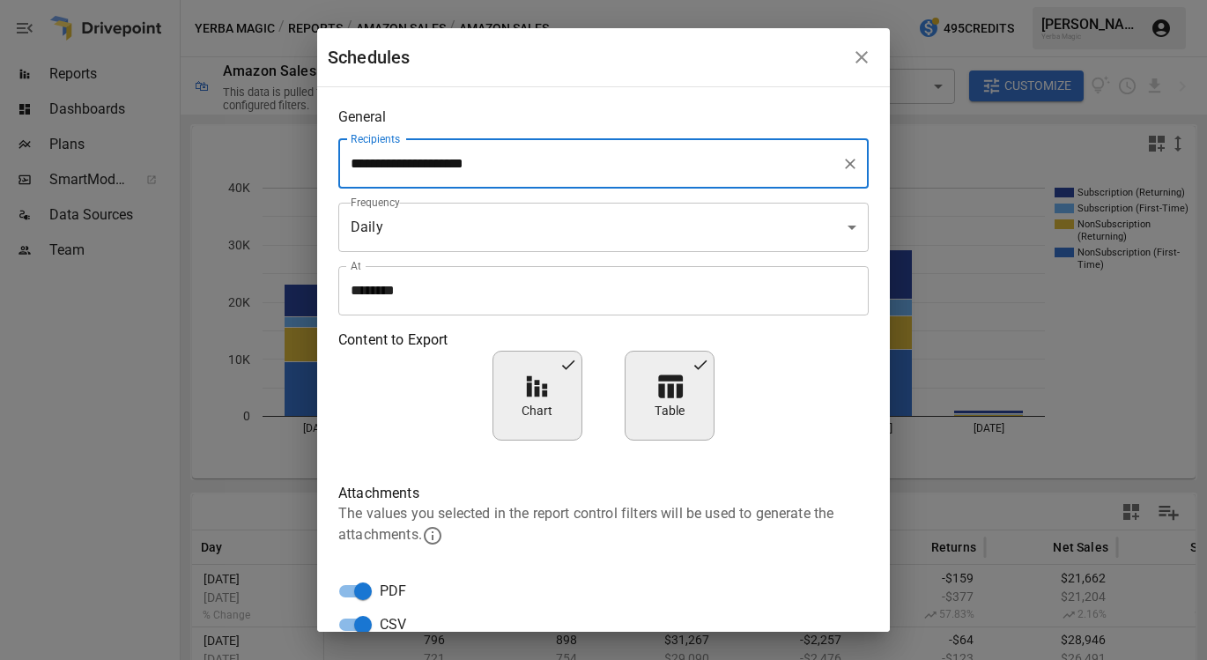
scroll to position [92, 0]
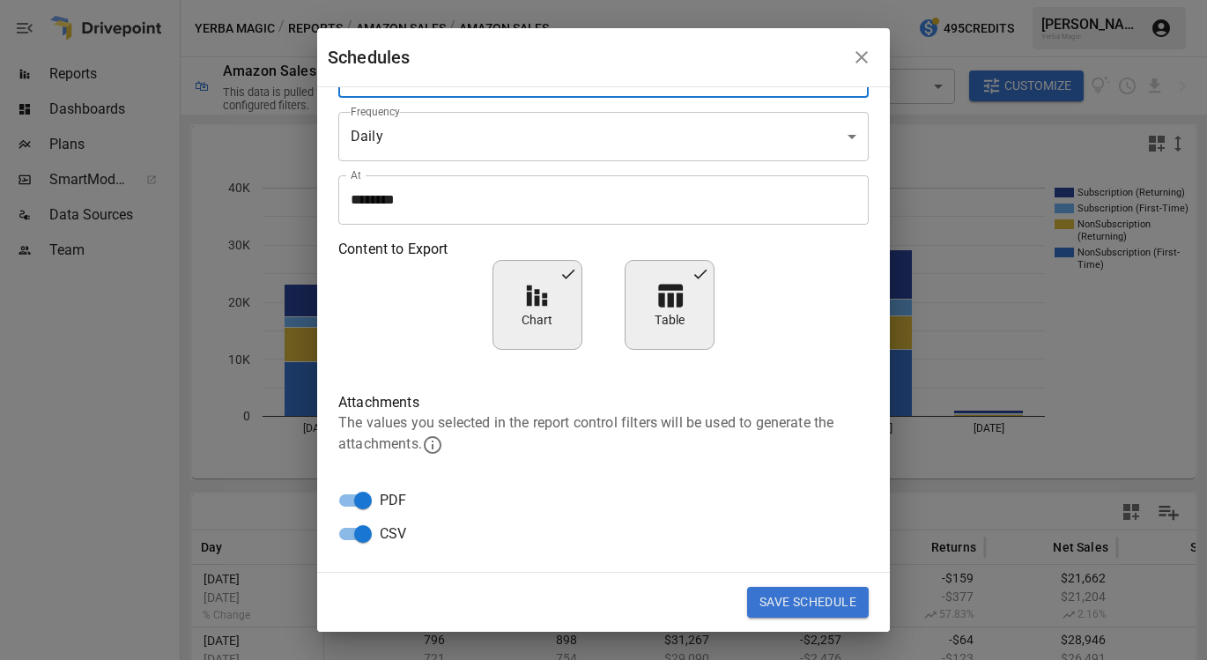
type input "**********"
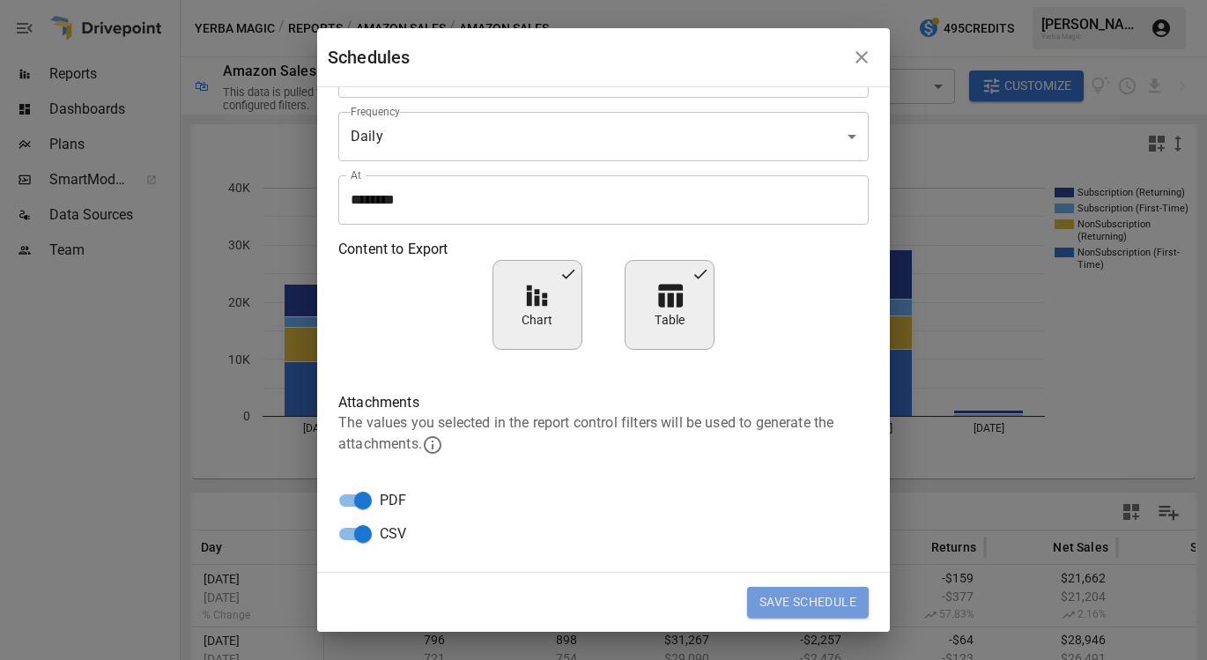
click at [825, 603] on button "Save Schedule" at bounding box center [808, 603] width 122 height 32
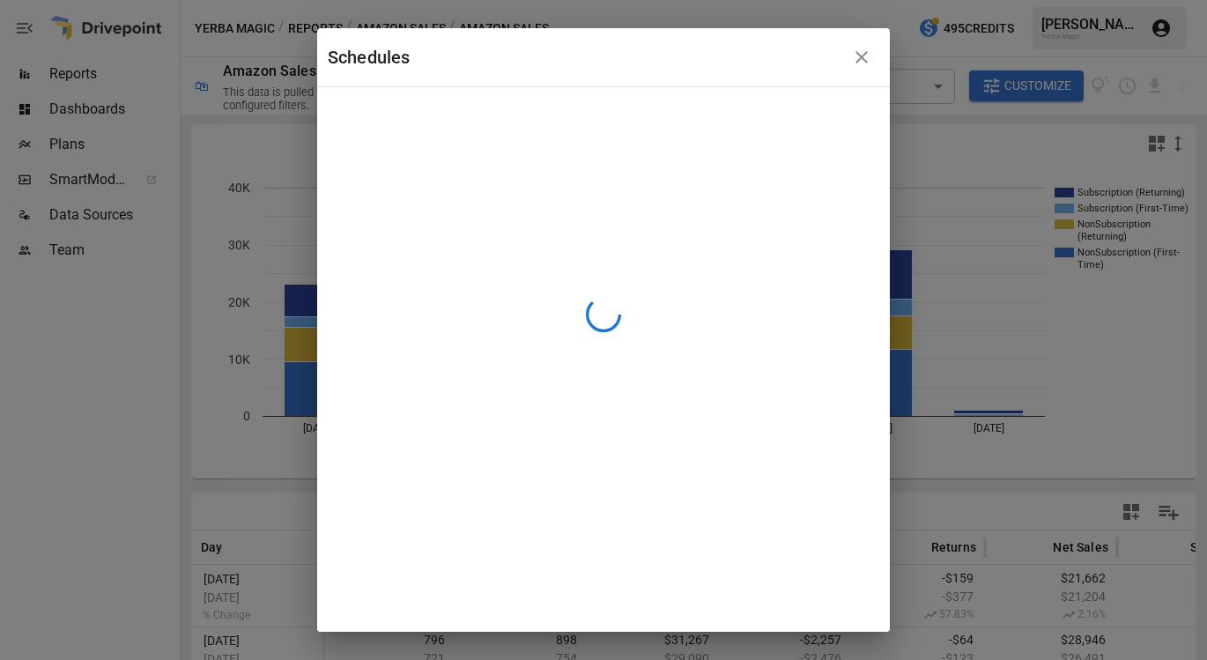
scroll to position [0, 0]
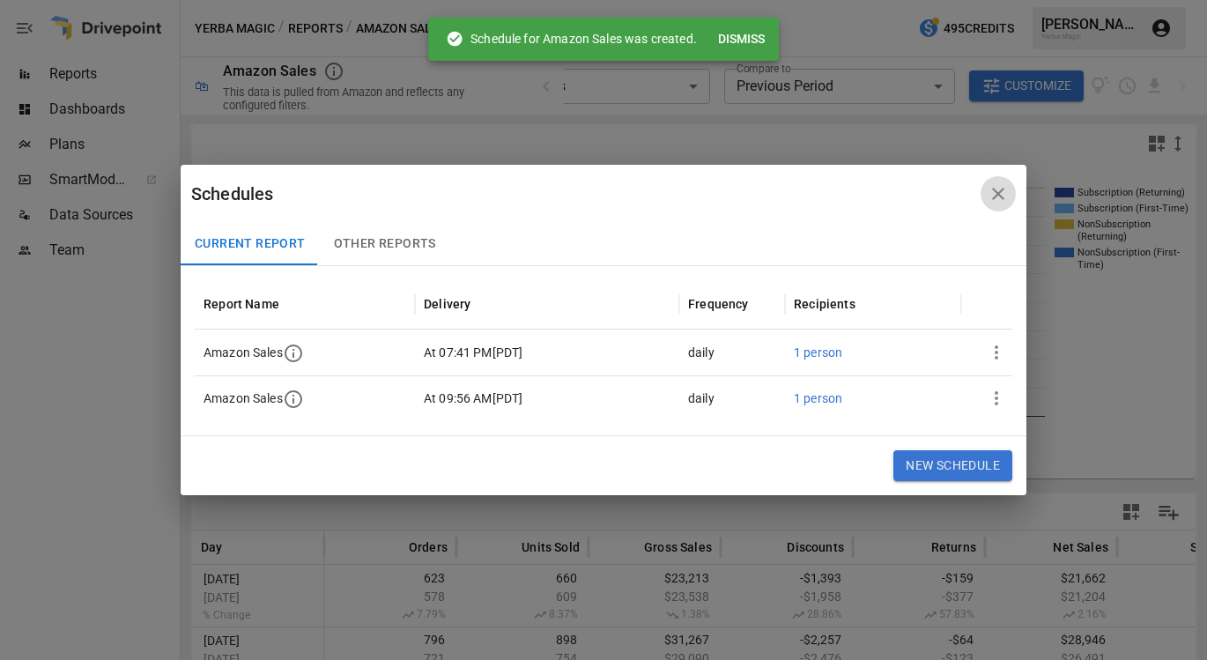
click at [1007, 197] on icon "button" at bounding box center [998, 193] width 21 height 21
